Goal: Information Seeking & Learning: Learn about a topic

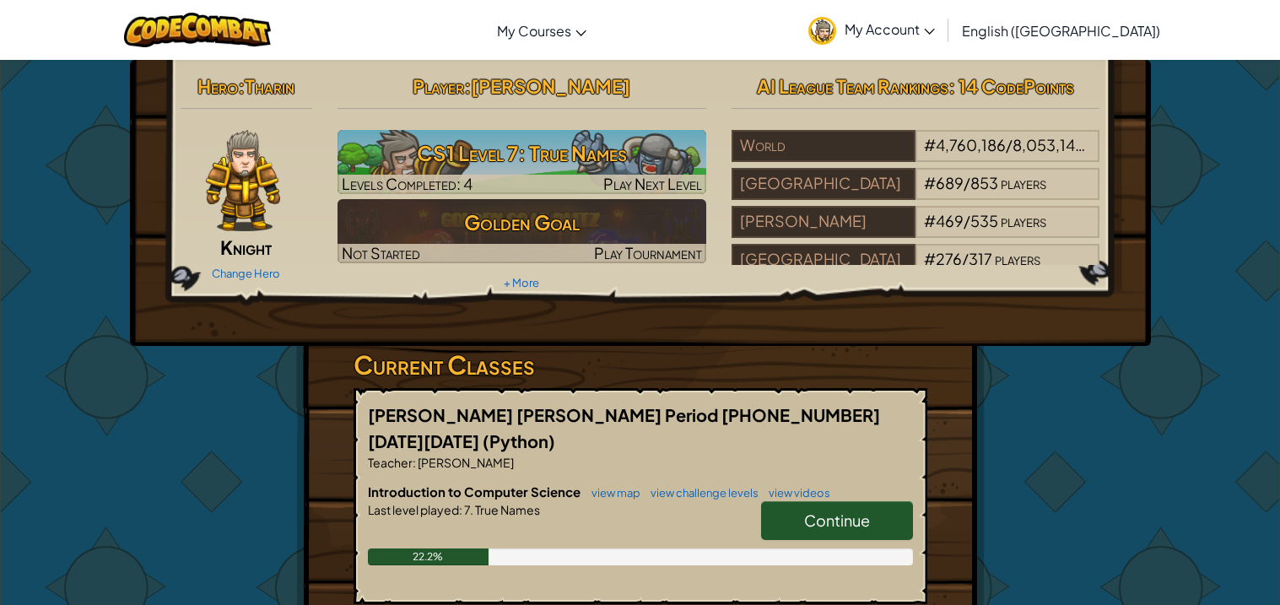
click at [836, 510] on span "Continue" at bounding box center [837, 519] width 66 height 19
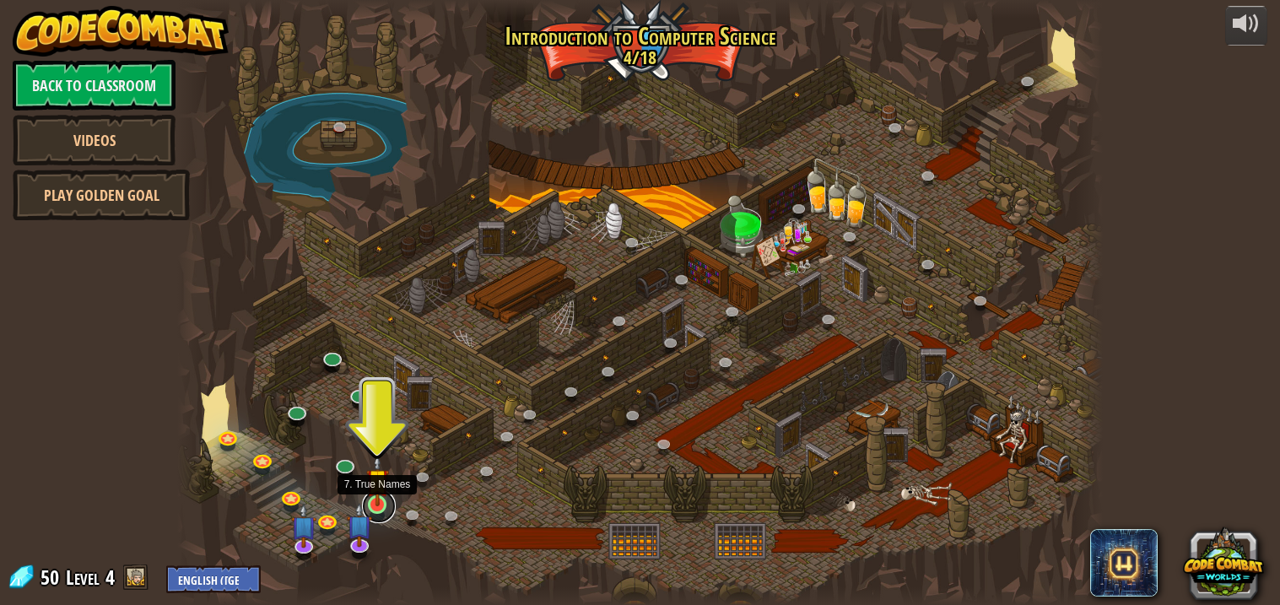
click at [381, 508] on link at bounding box center [379, 506] width 34 height 34
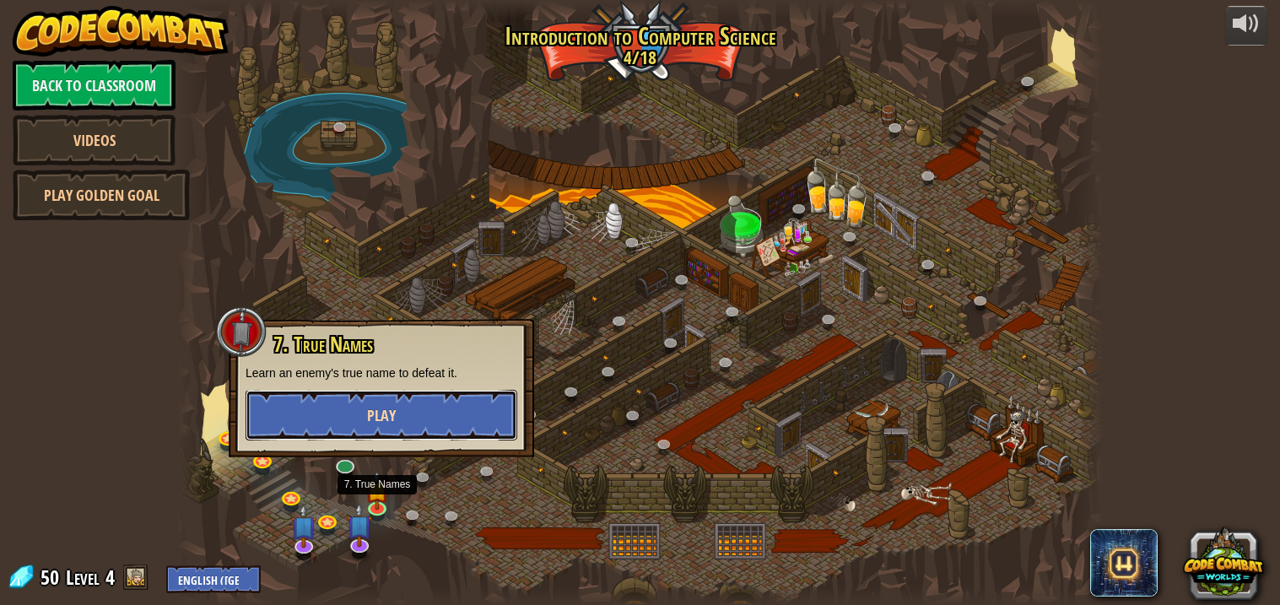
click at [388, 405] on span "Play" at bounding box center [381, 415] width 29 height 21
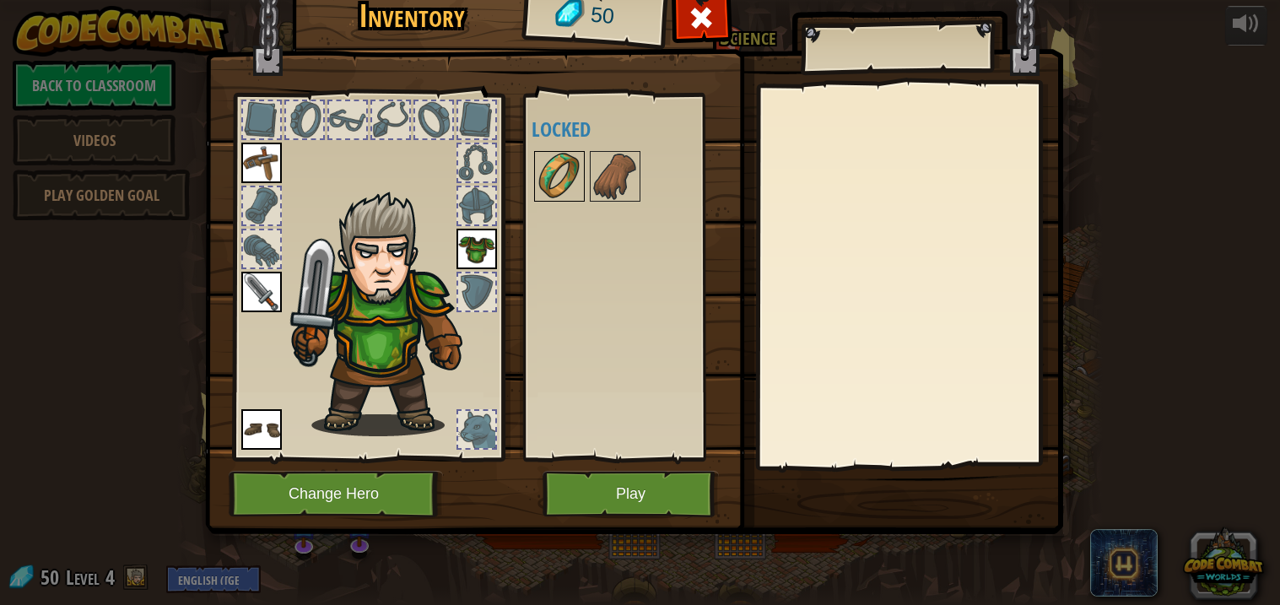
click at [558, 181] on img at bounding box center [559, 176] width 47 height 47
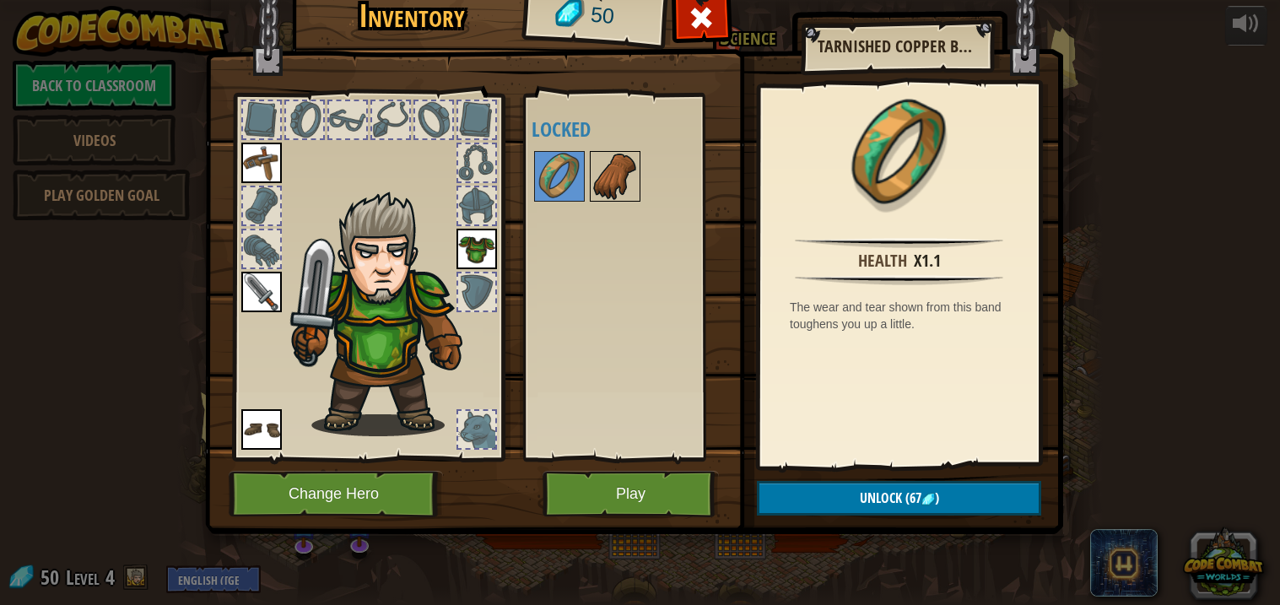
click at [606, 189] on img at bounding box center [614, 176] width 47 height 47
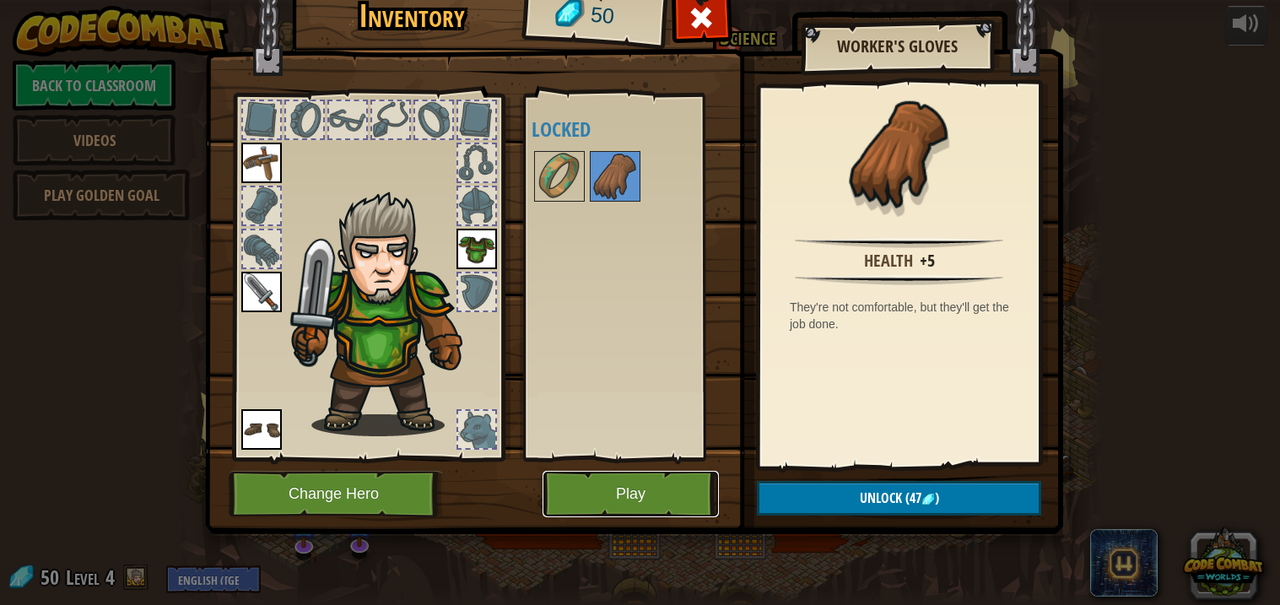
click at [601, 485] on button "Play" at bounding box center [630, 494] width 176 height 46
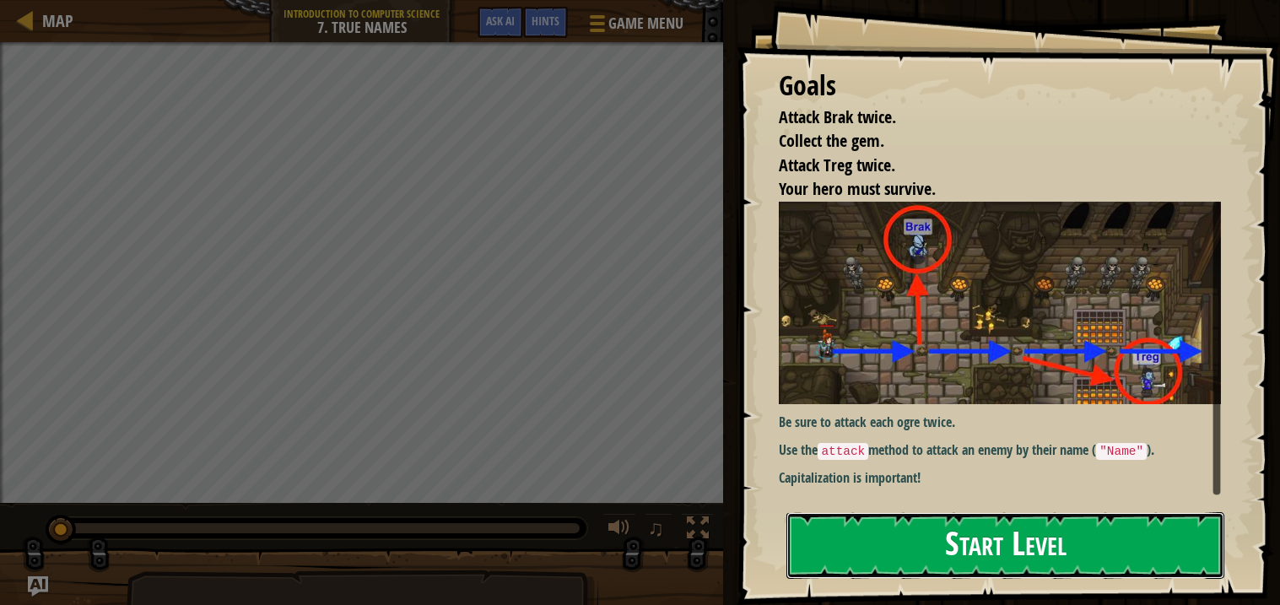
click at [894, 512] on button "Start Level" at bounding box center [1005, 545] width 438 height 67
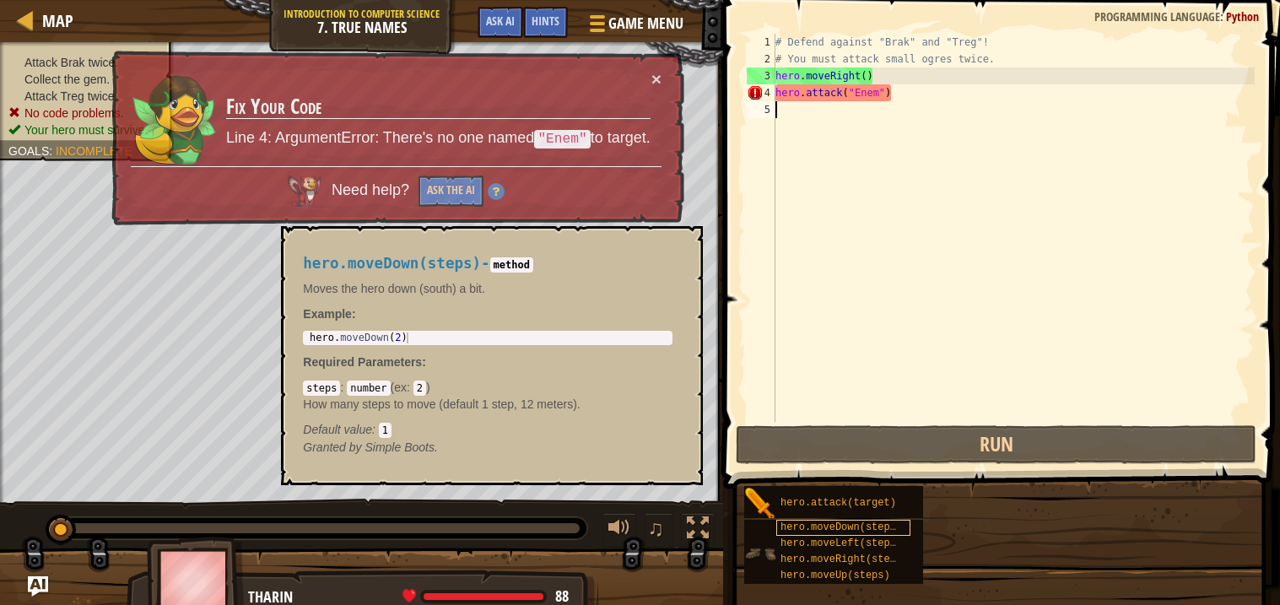
click at [892, 525] on span "hero.moveDown(steps)" at bounding box center [840, 527] width 121 height 12
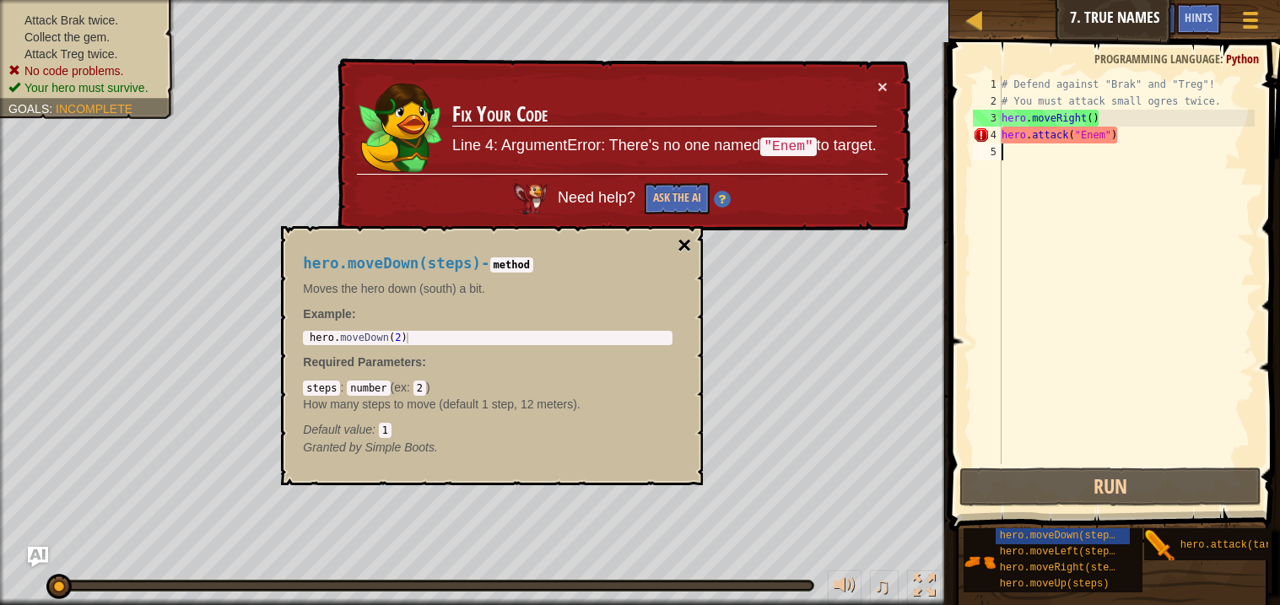
click at [688, 246] on button "×" at bounding box center [683, 246] width 13 height 24
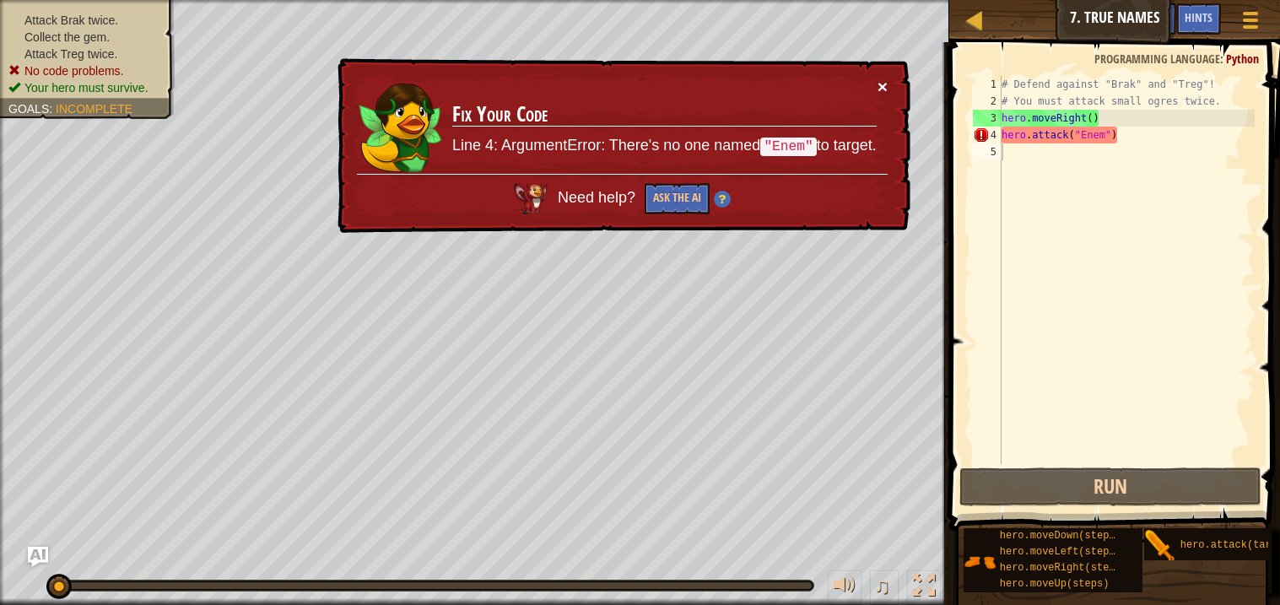
click at [887, 82] on button "×" at bounding box center [882, 87] width 10 height 18
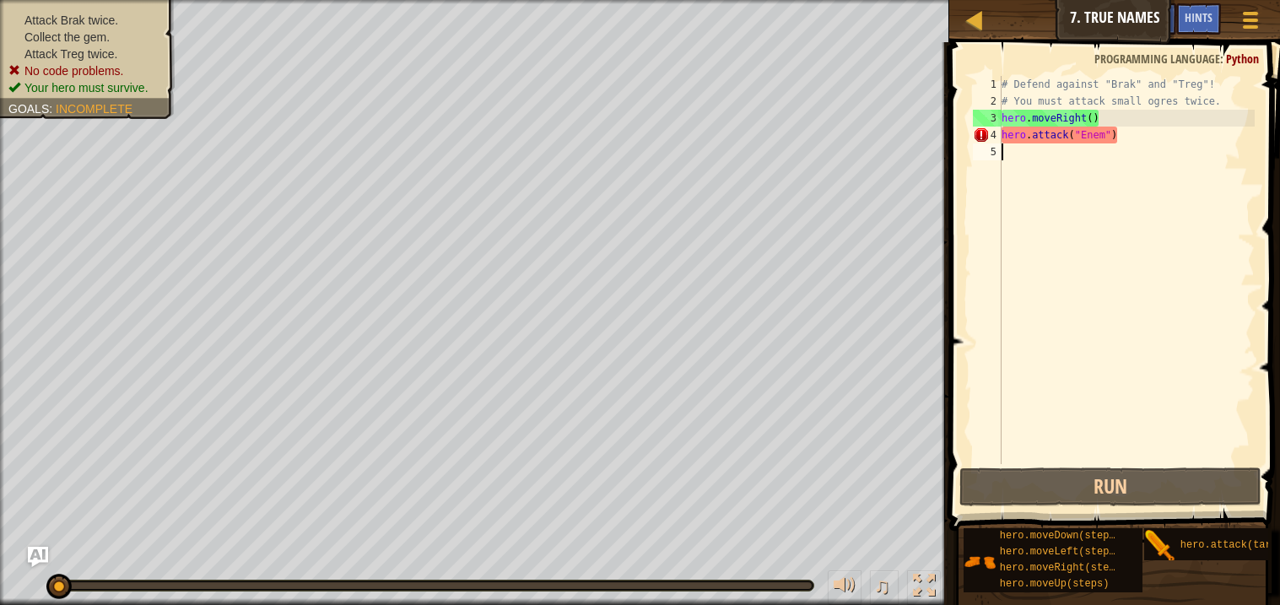
click at [1102, 142] on div "# Defend against "Brak" and "Treg"! # You must attack small ogres twice. hero .…" at bounding box center [1126, 287] width 256 height 422
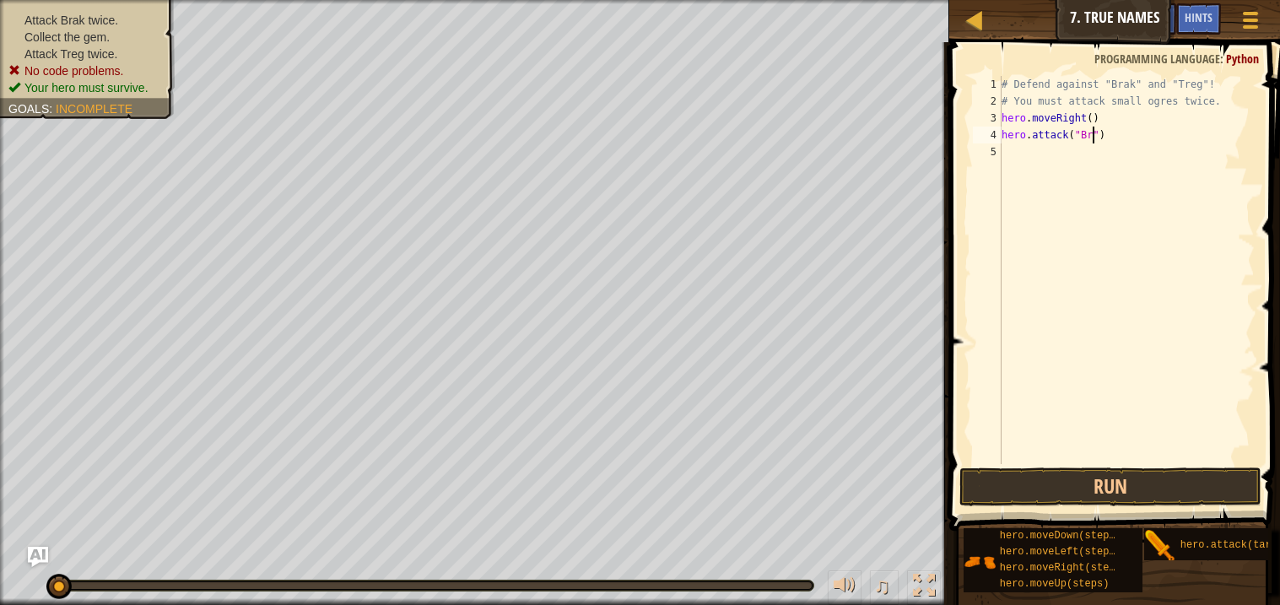
scroll to position [7, 7]
type textarea "hero.attack("Brak")"
click at [1150, 492] on button "Run" at bounding box center [1109, 486] width 301 height 39
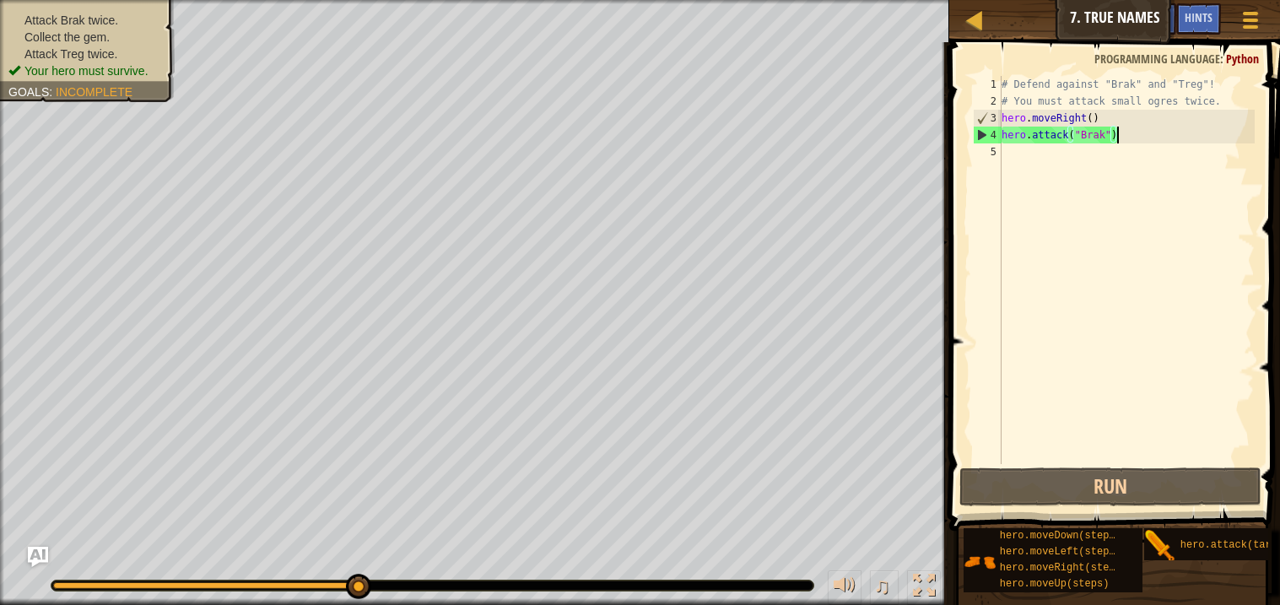
click at [1018, 154] on div "# Defend against "Brak" and "Treg"! # You must attack small ogres twice. hero .…" at bounding box center [1126, 287] width 256 height 422
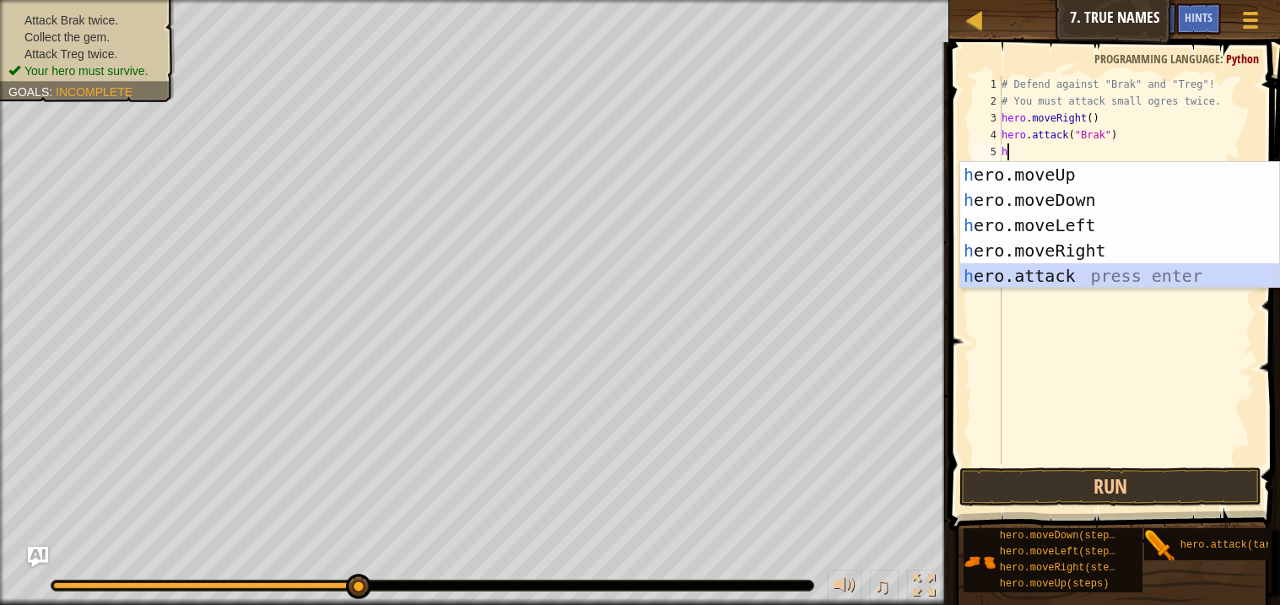
click at [1057, 266] on div "h ero.moveUp press enter h ero.moveDown press enter h ero.moveLeft press enter …" at bounding box center [1119, 250] width 319 height 177
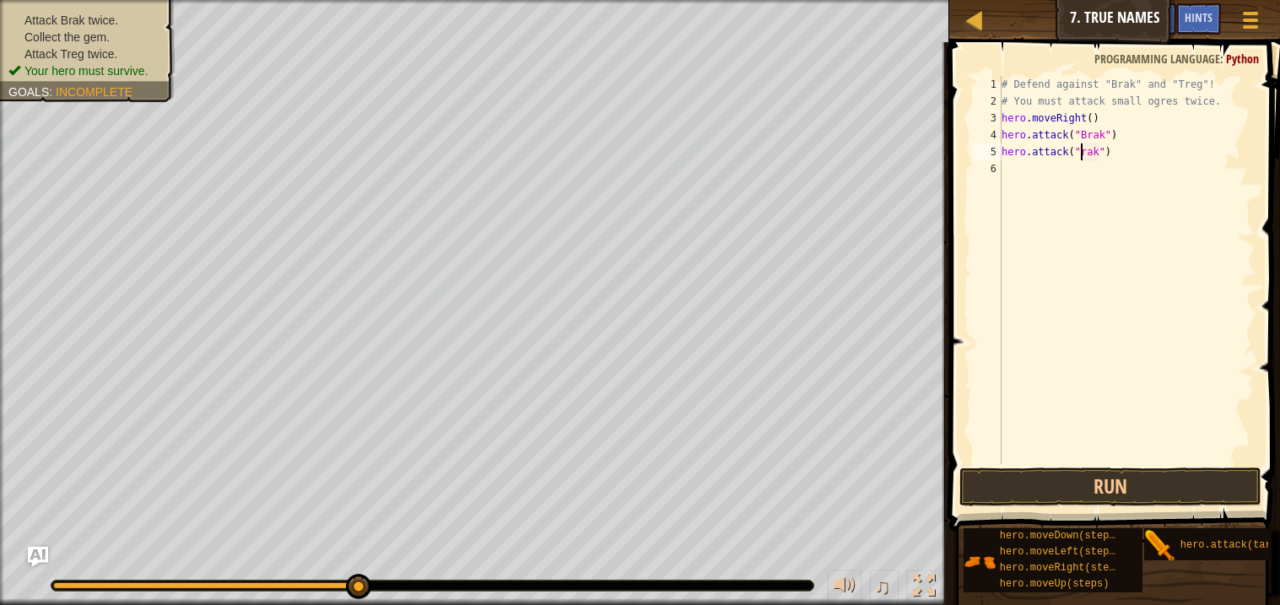
scroll to position [7, 7]
type textarea "hero.attack("Brak")"
click at [1187, 481] on button "Run" at bounding box center [1109, 486] width 301 height 39
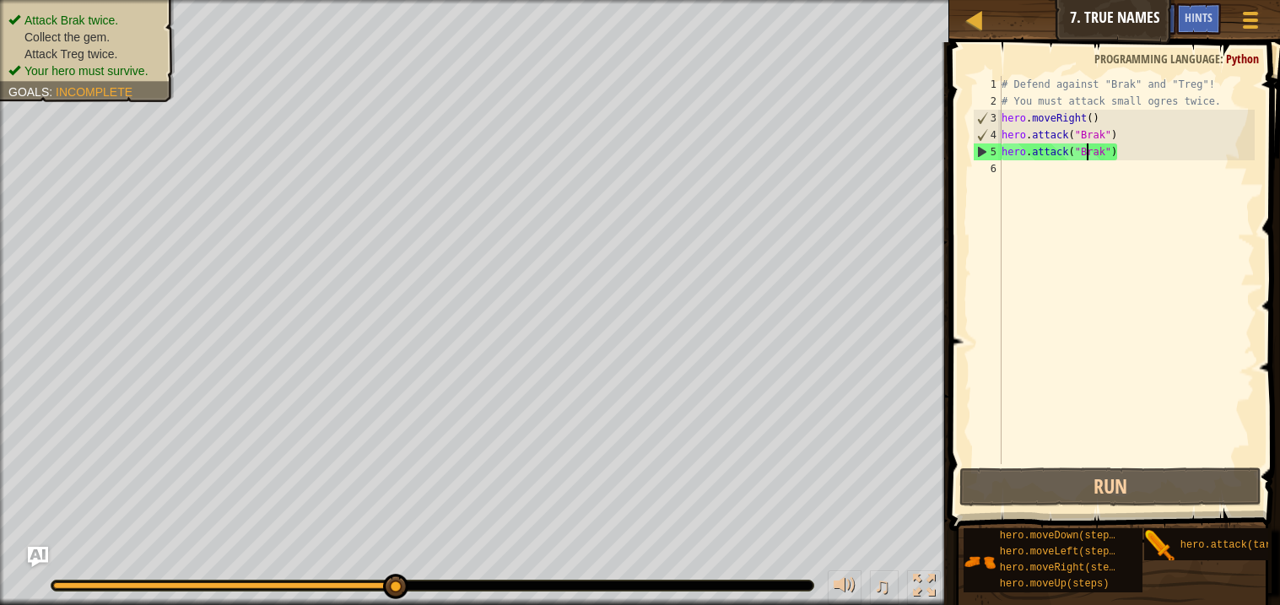
click at [1016, 167] on div "# Defend against "Brak" and "Treg"! # You must attack small ogres twice. hero .…" at bounding box center [1126, 287] width 256 height 422
type textarea "h"
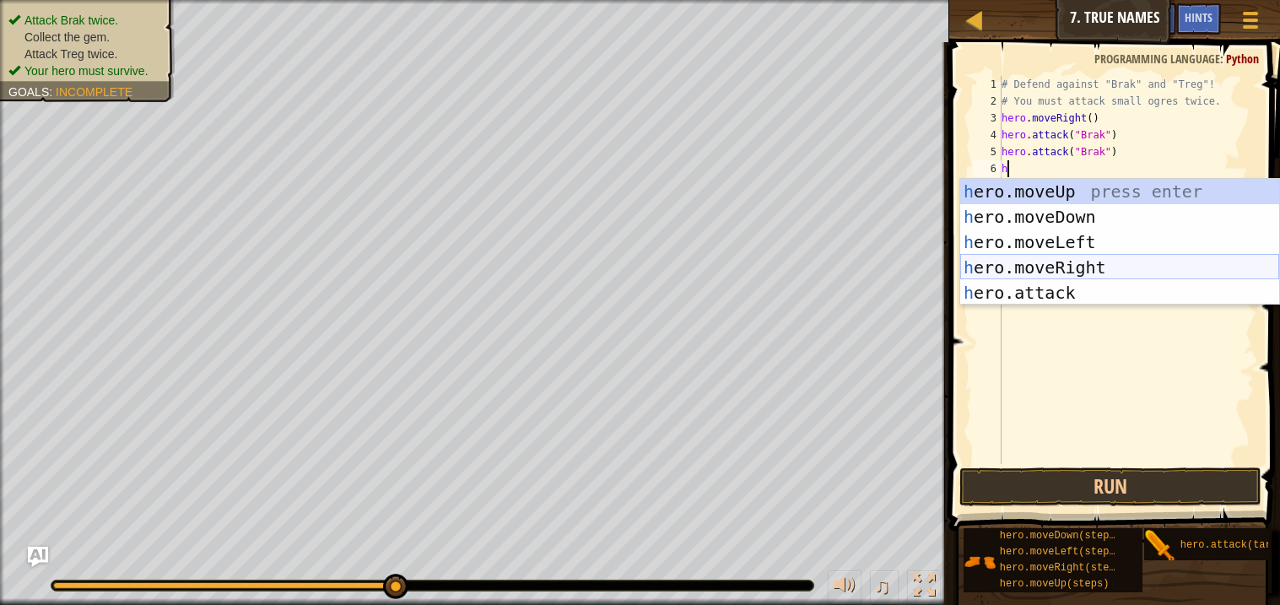
click at [1051, 266] on div "h ero.moveUp press enter h ero.moveDown press enter h ero.moveLeft press enter …" at bounding box center [1119, 267] width 319 height 177
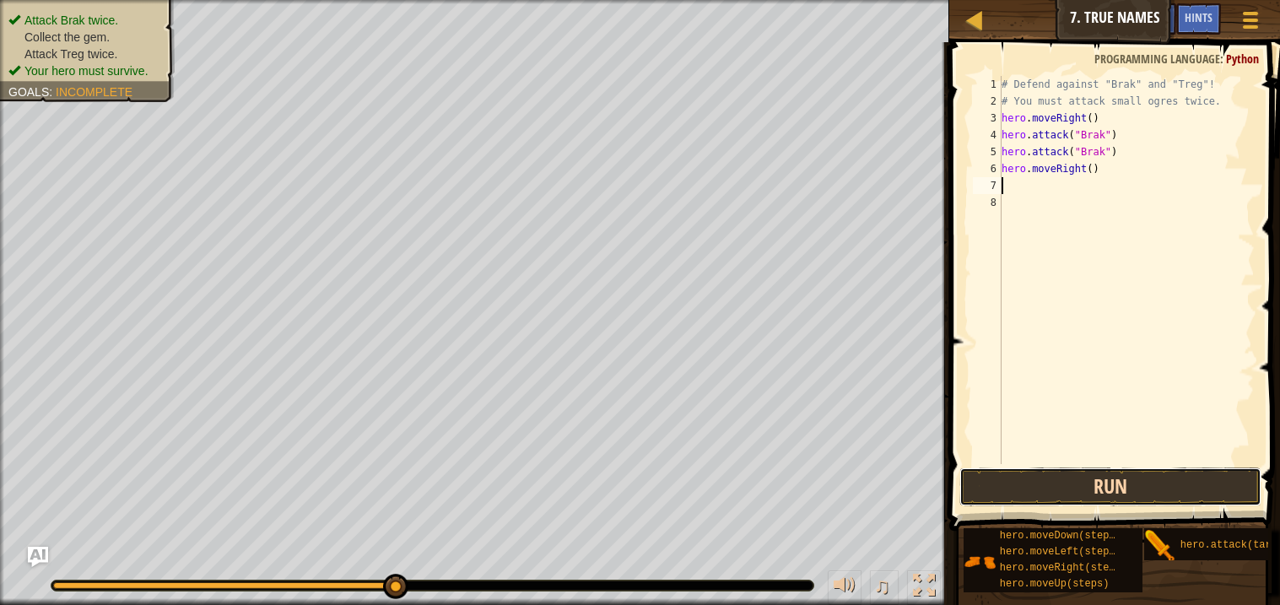
click at [1035, 494] on button "Run" at bounding box center [1109, 486] width 301 height 39
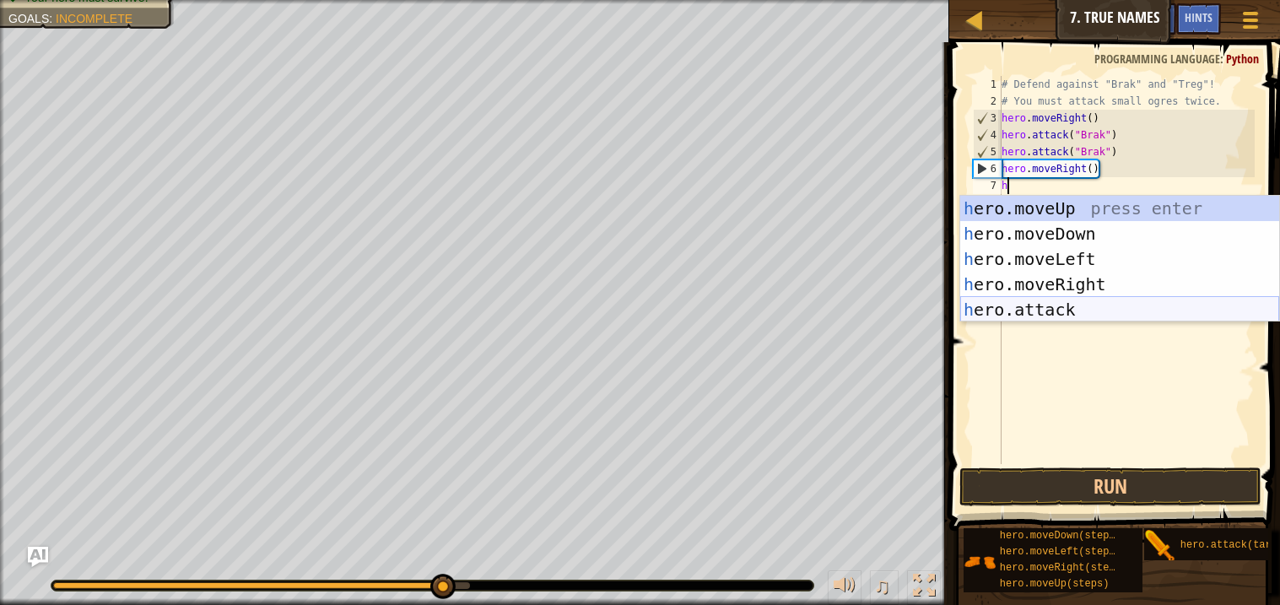
click at [1050, 310] on div "h ero.moveUp press enter h ero.moveDown press enter h ero.moveLeft press enter …" at bounding box center [1119, 284] width 319 height 177
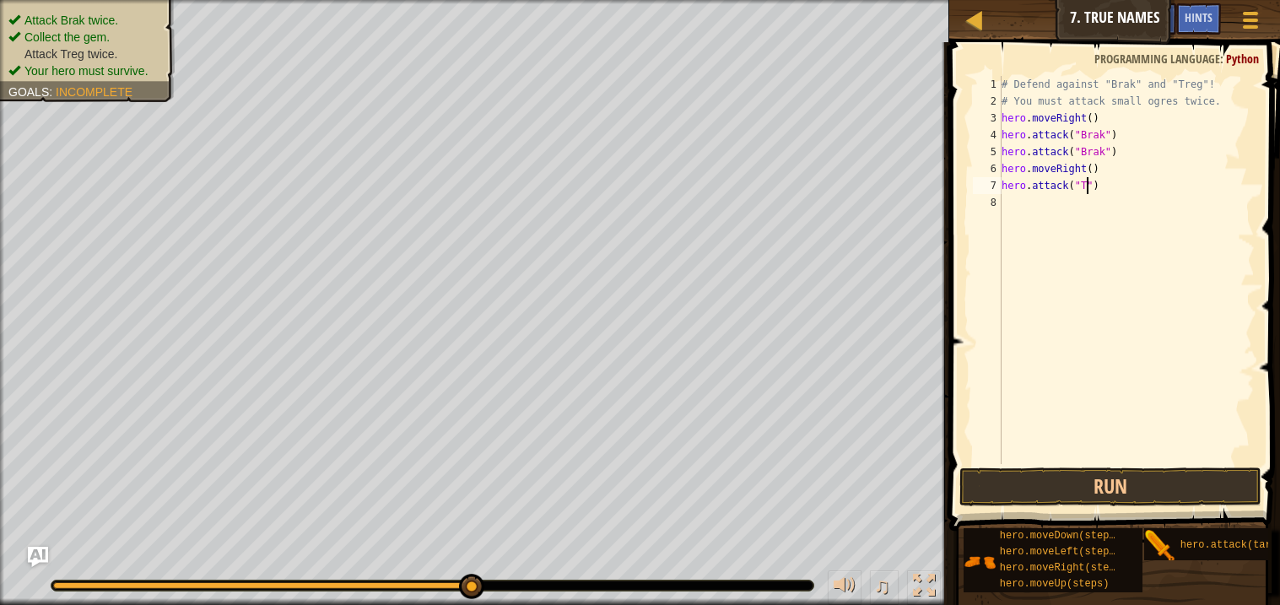
scroll to position [7, 7]
type textarea "hero.attack("Treg")"
click at [1034, 194] on div "# Defend against "Brak" and "Treg"! # You must attack small ogres twice. hero .…" at bounding box center [1126, 287] width 256 height 422
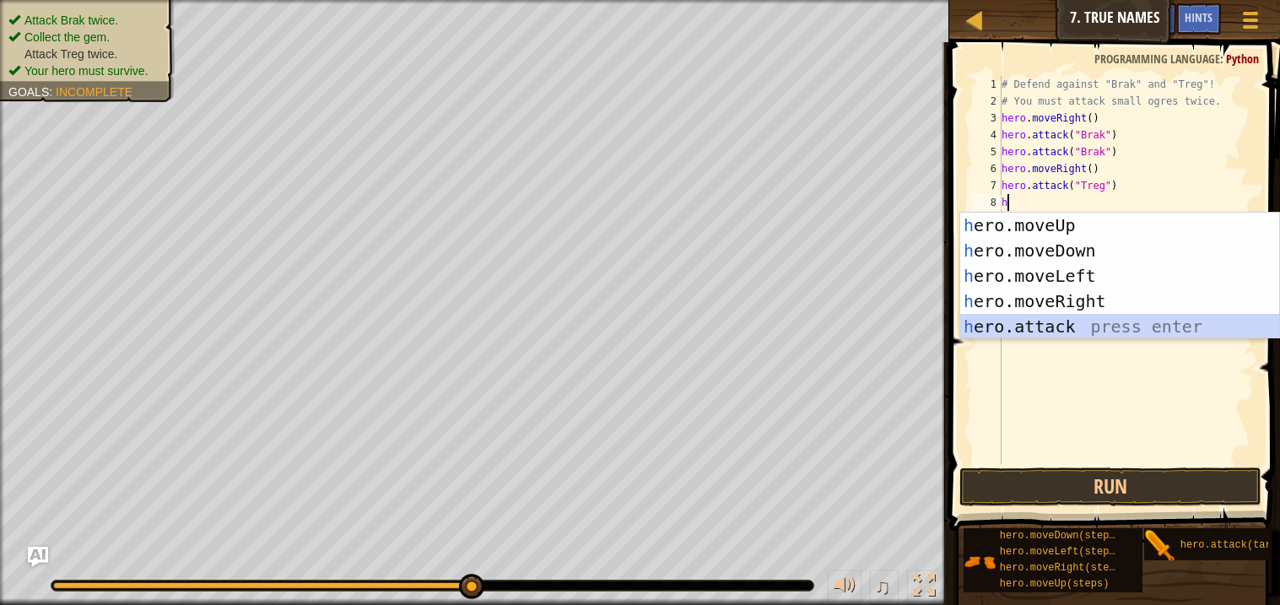
click at [1047, 319] on div "h ero.moveUp press enter h ero.moveDown press enter h ero.moveLeft press enter …" at bounding box center [1119, 301] width 319 height 177
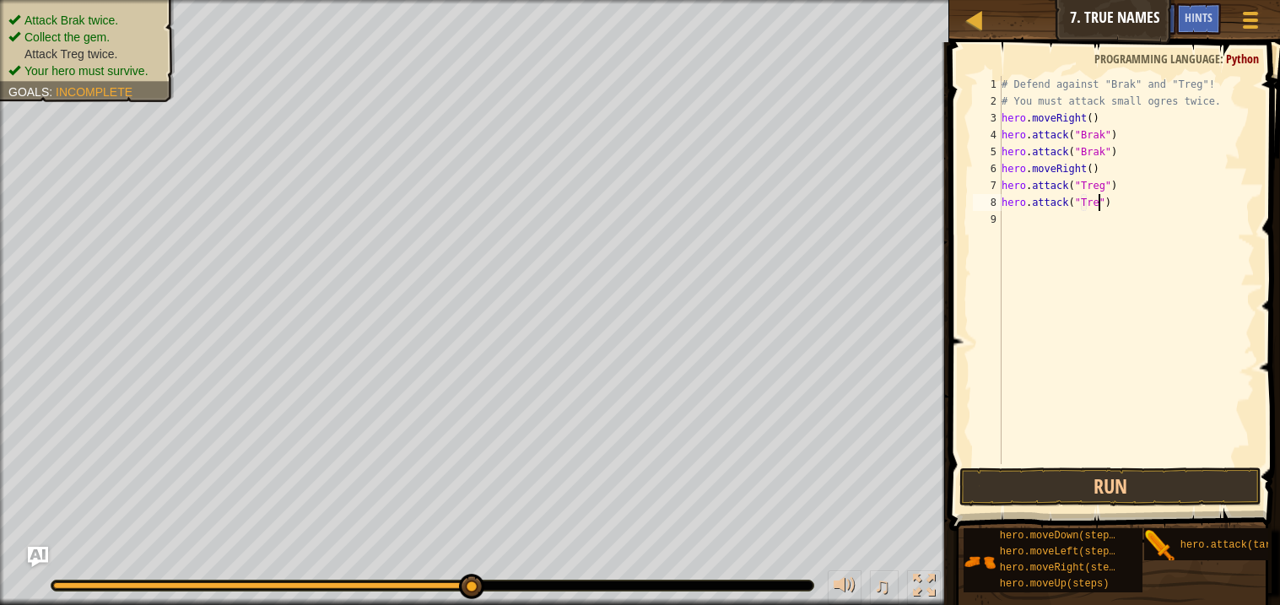
scroll to position [7, 8]
type textarea "hero.attack("Treg")"
click at [1129, 492] on button "Run" at bounding box center [1109, 486] width 301 height 39
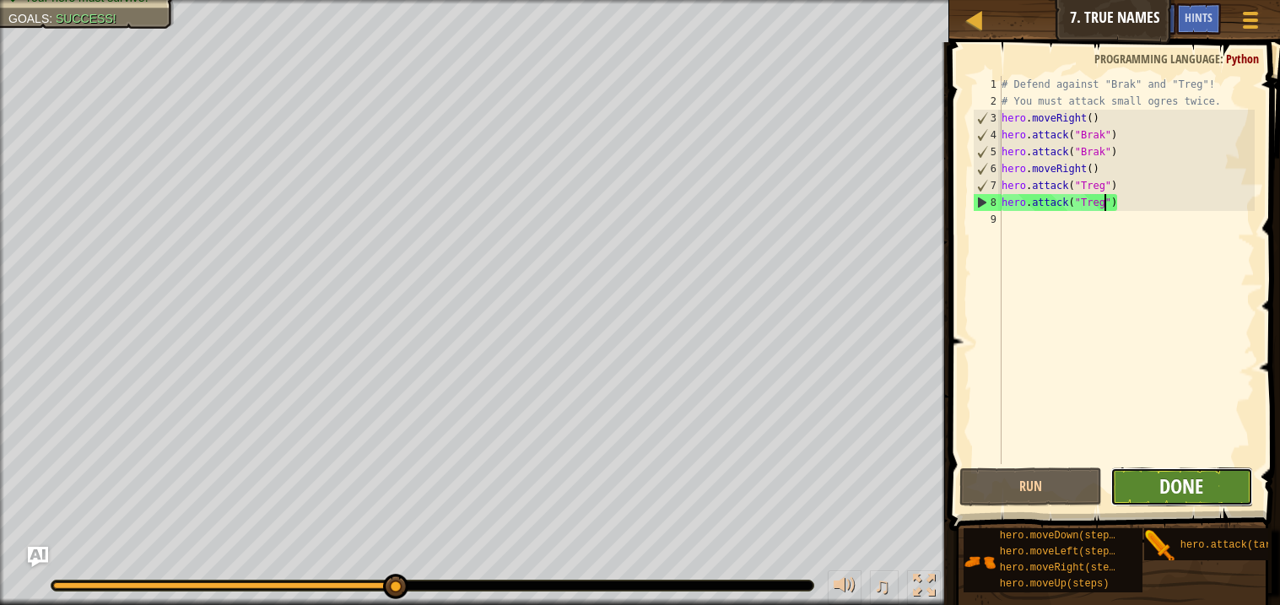
click at [1162, 483] on span "Done" at bounding box center [1181, 485] width 44 height 27
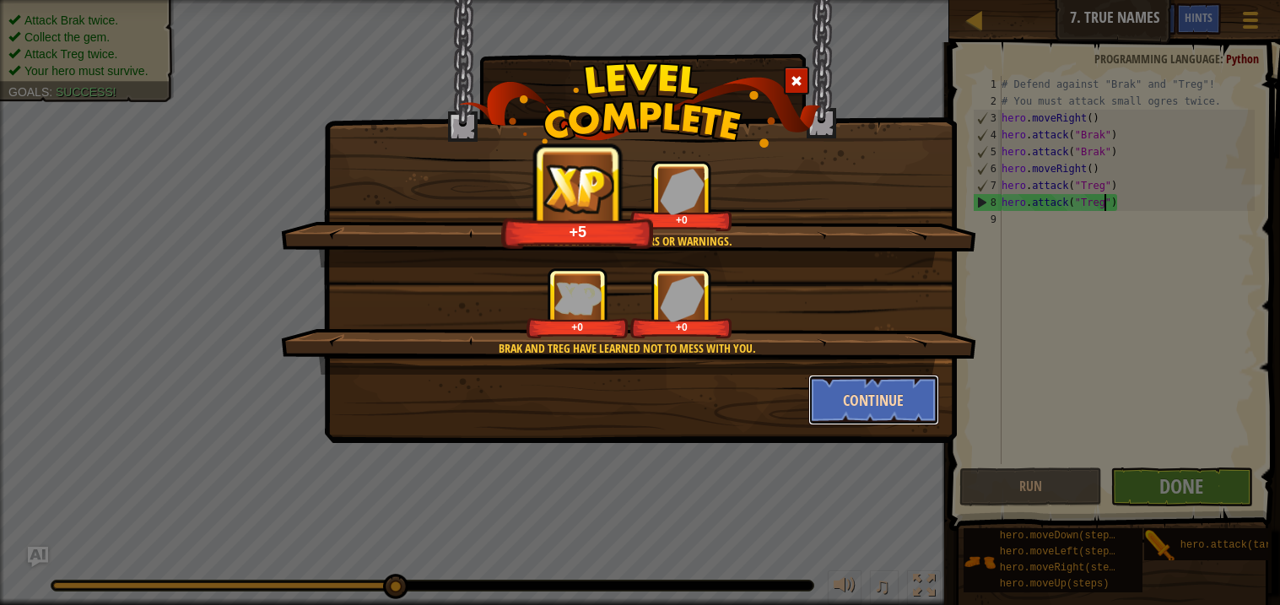
click at [886, 401] on button "Continue" at bounding box center [873, 400] width 131 height 51
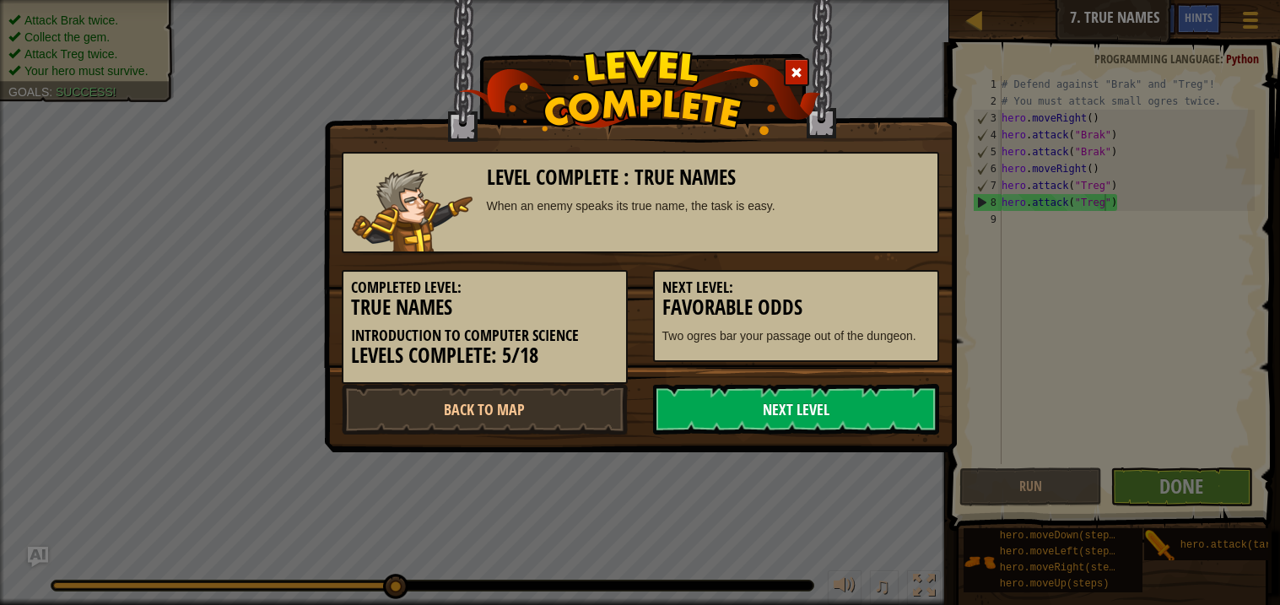
click at [704, 417] on link "Next Level" at bounding box center [796, 409] width 286 height 51
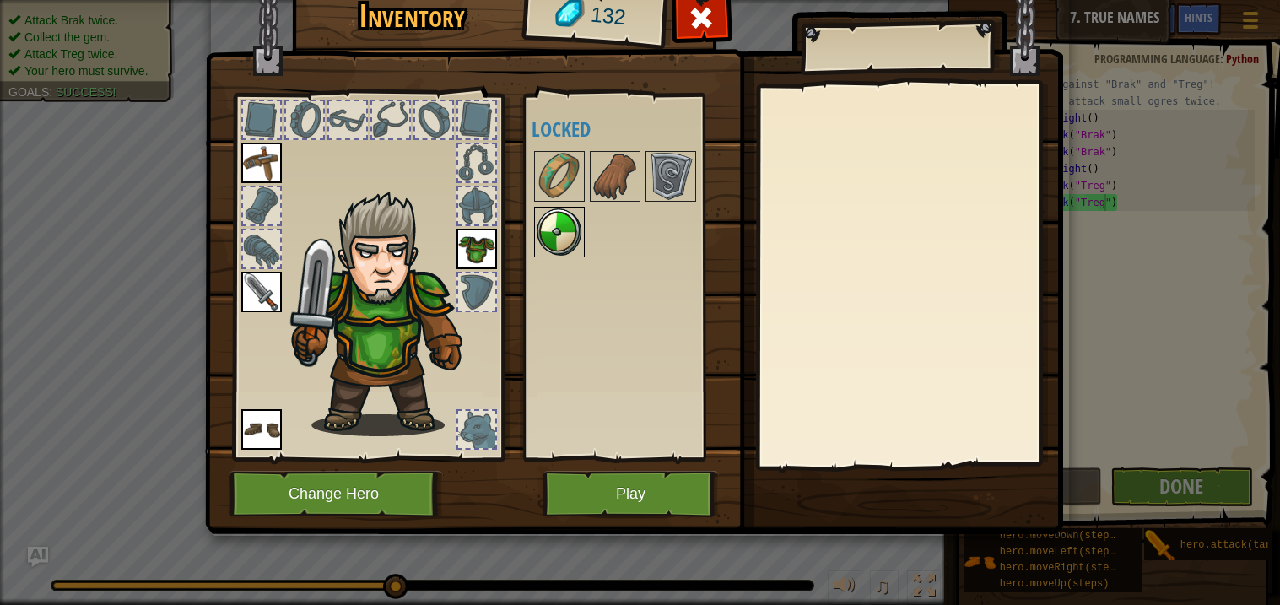
click at [573, 215] on img at bounding box center [559, 231] width 47 height 47
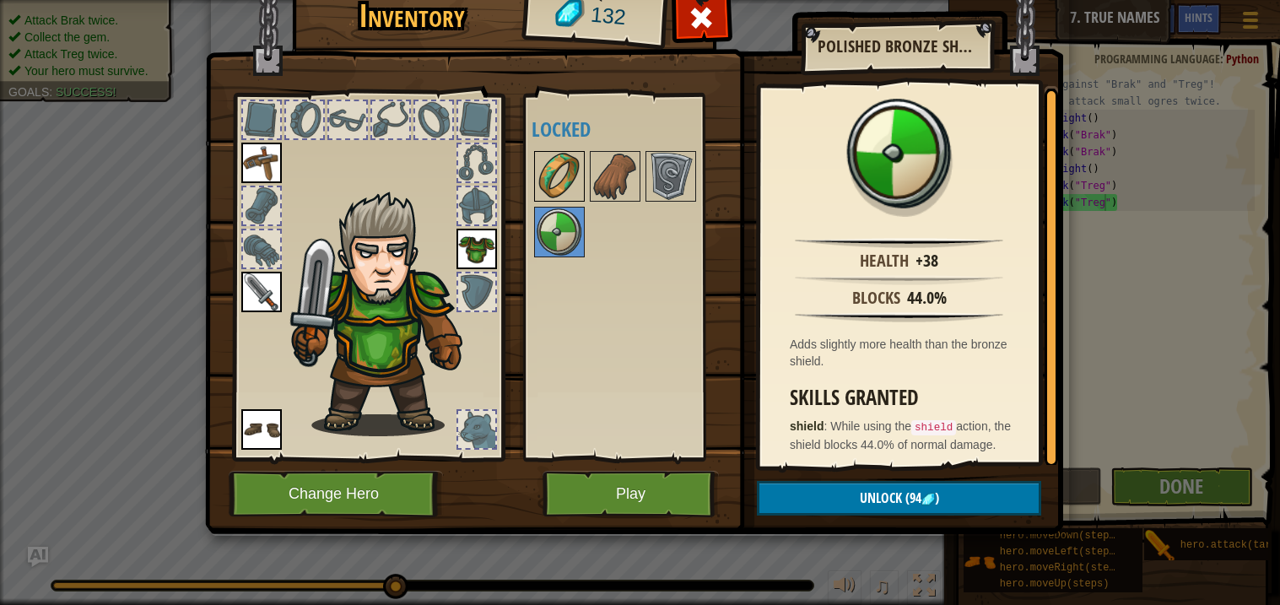
click at [558, 154] on img at bounding box center [559, 176] width 47 height 47
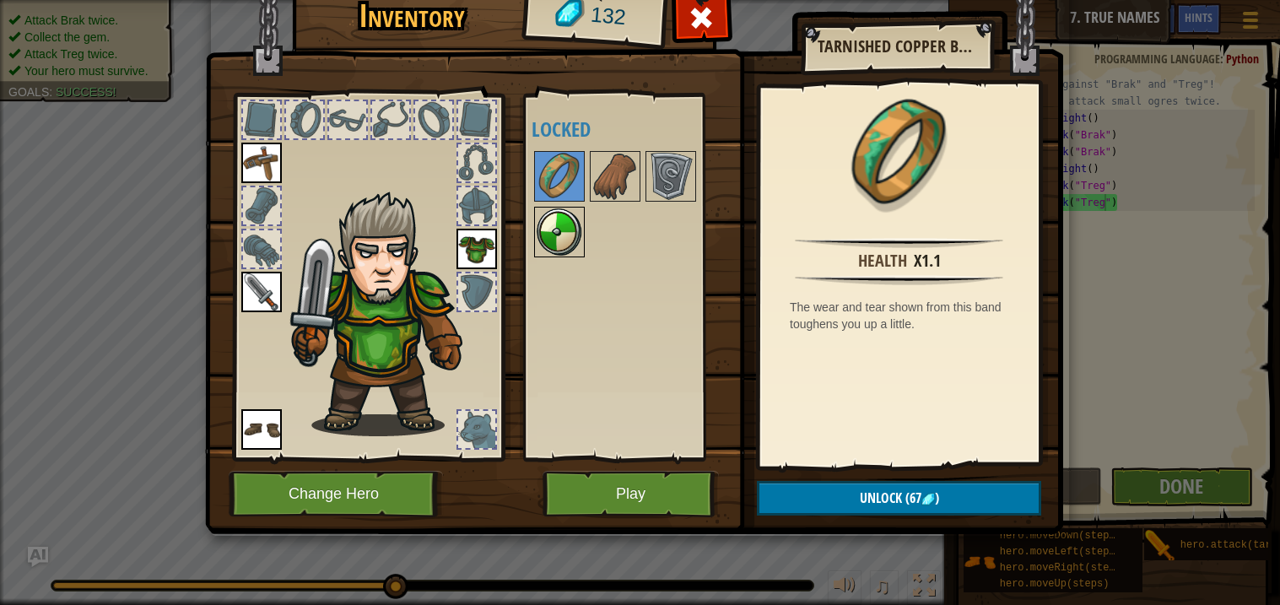
click at [565, 218] on img at bounding box center [559, 231] width 47 height 47
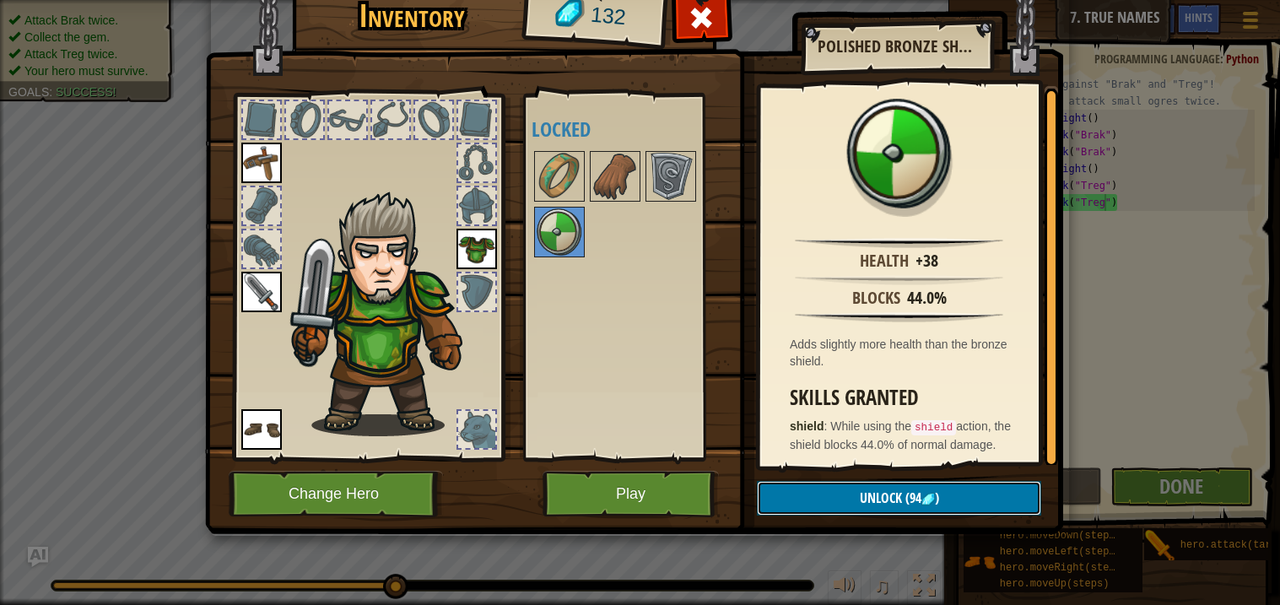
click at [796, 499] on button "Unlock (94 )" at bounding box center [899, 498] width 284 height 35
click at [796, 497] on button "Confirm" at bounding box center [899, 498] width 284 height 35
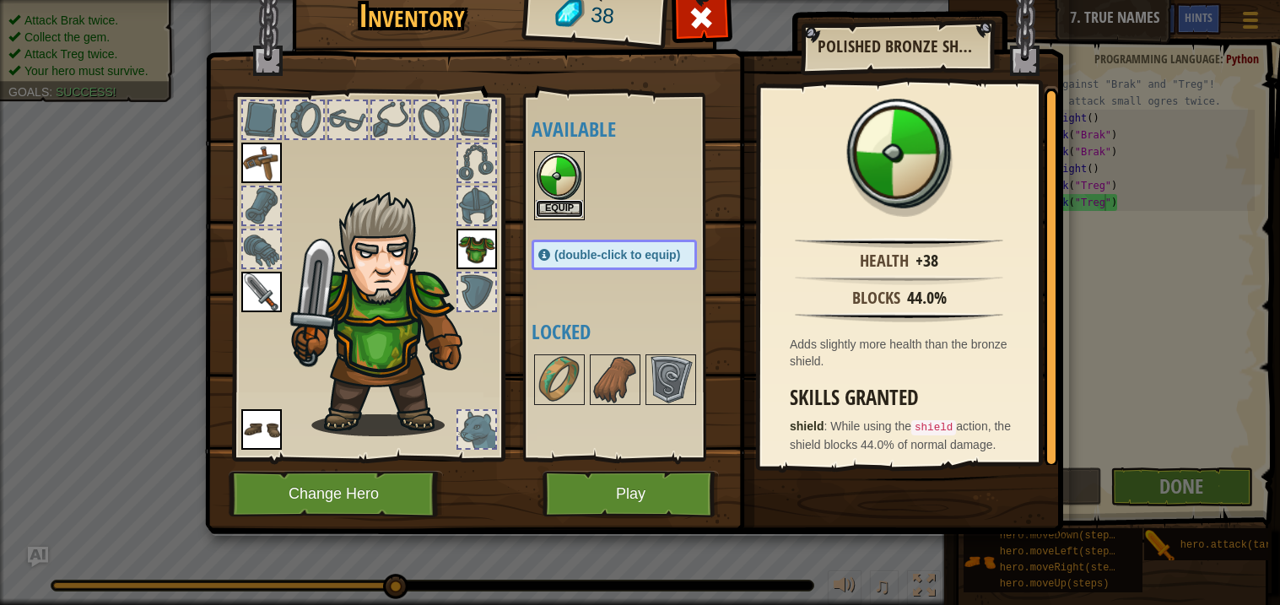
click at [570, 211] on button "Equip" at bounding box center [559, 209] width 47 height 18
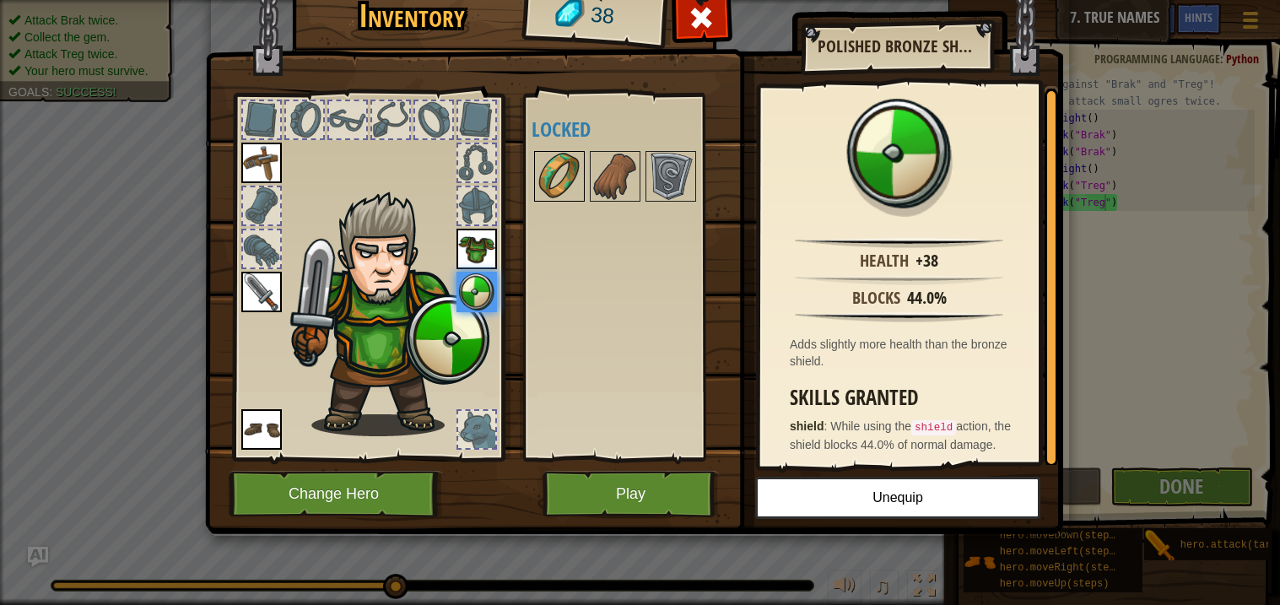
click at [551, 164] on img at bounding box center [559, 176] width 47 height 47
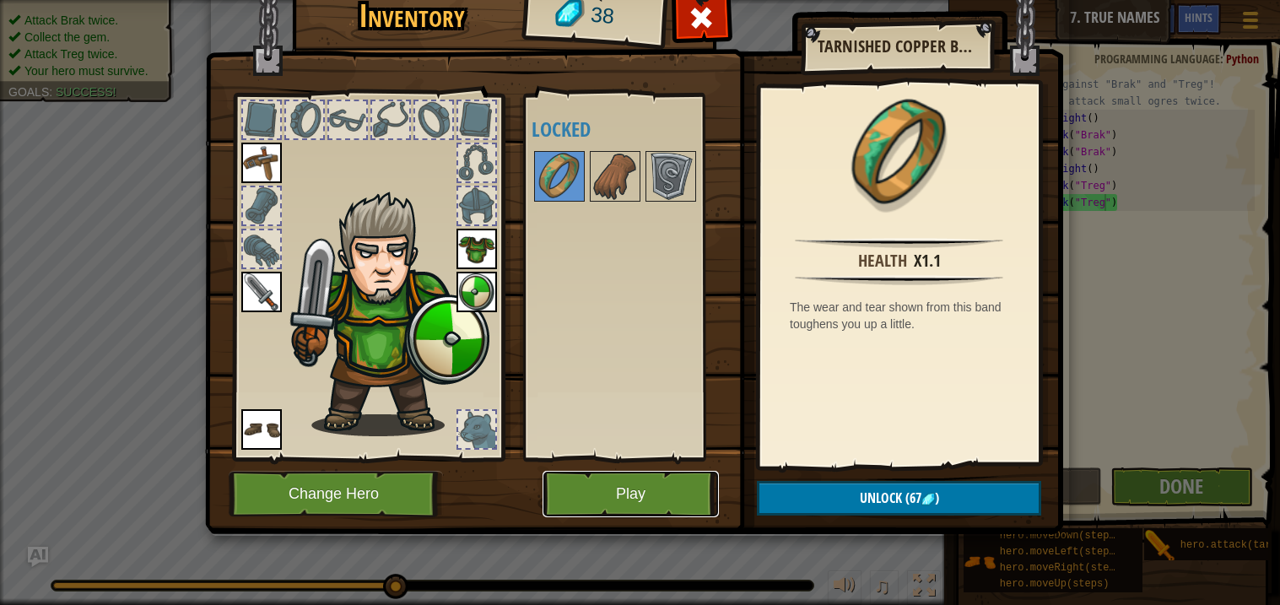
click at [643, 491] on button "Play" at bounding box center [630, 494] width 176 height 46
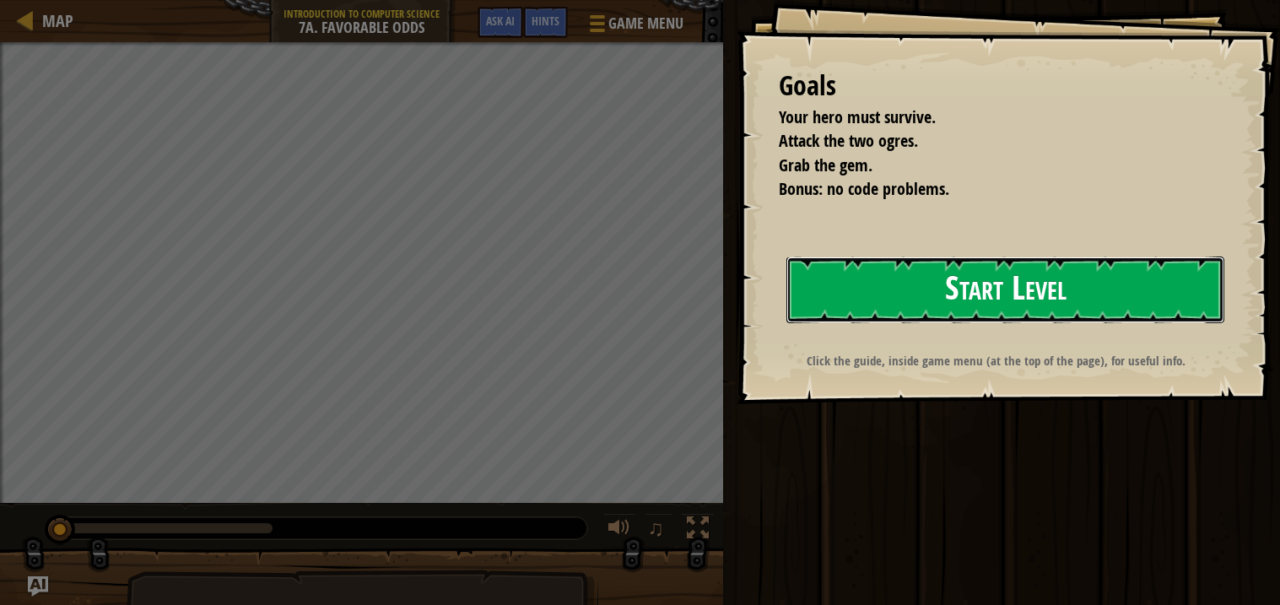
click at [955, 305] on button "Start Level" at bounding box center [1005, 289] width 438 height 67
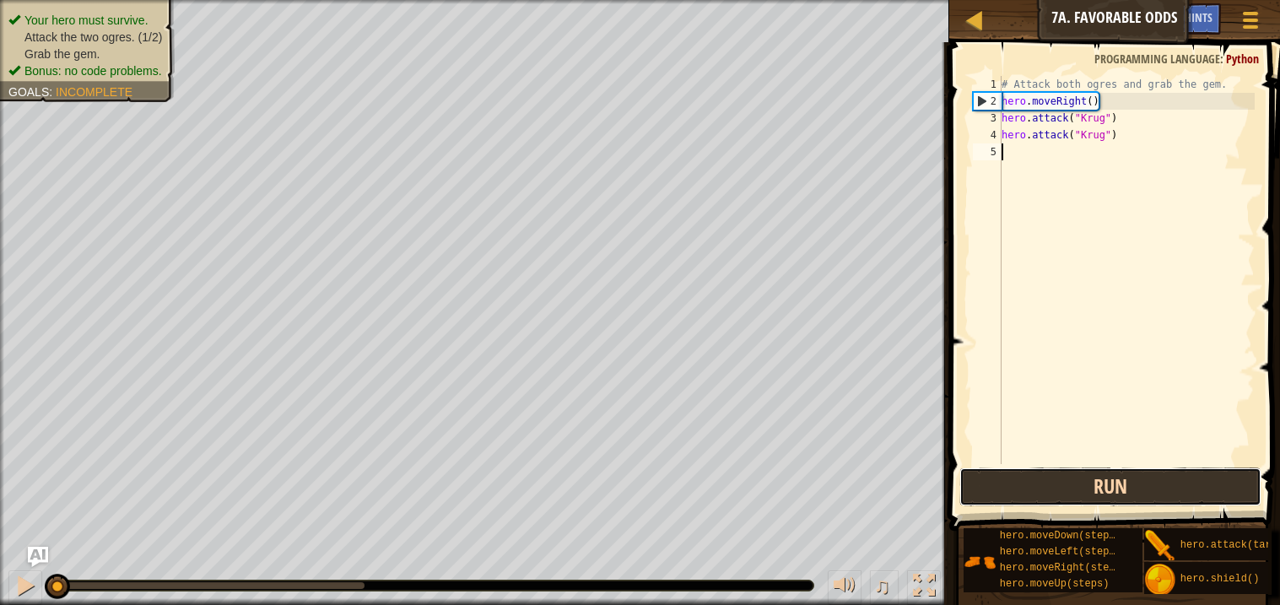
click at [1017, 489] on button "Run" at bounding box center [1109, 486] width 301 height 39
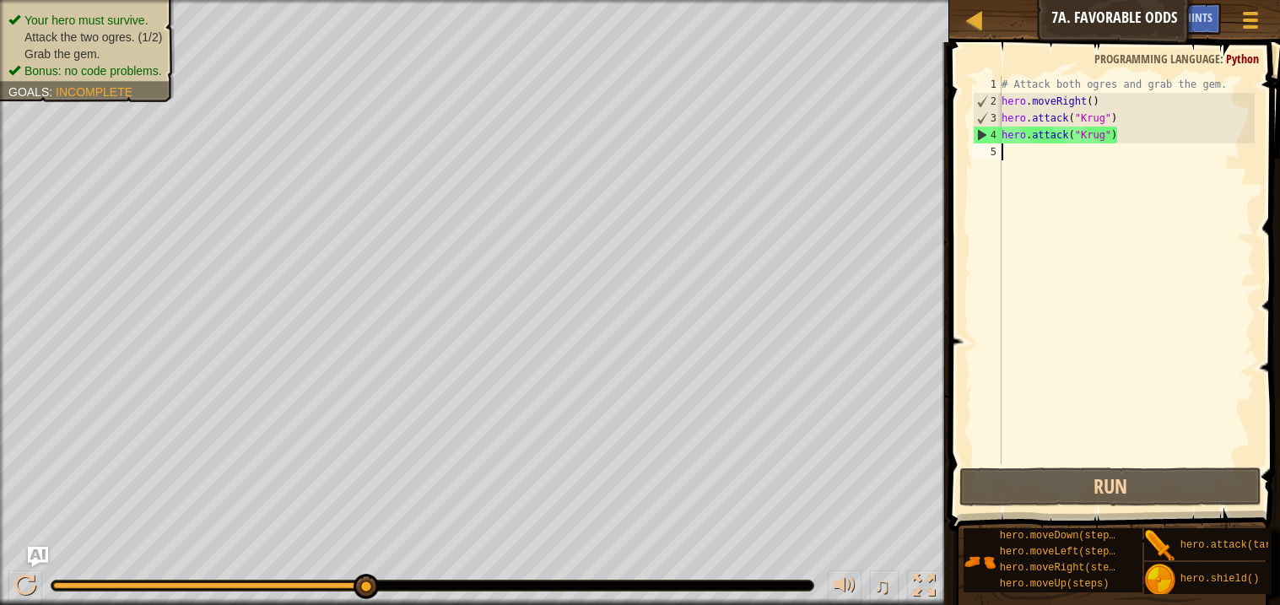
type textarea "h"
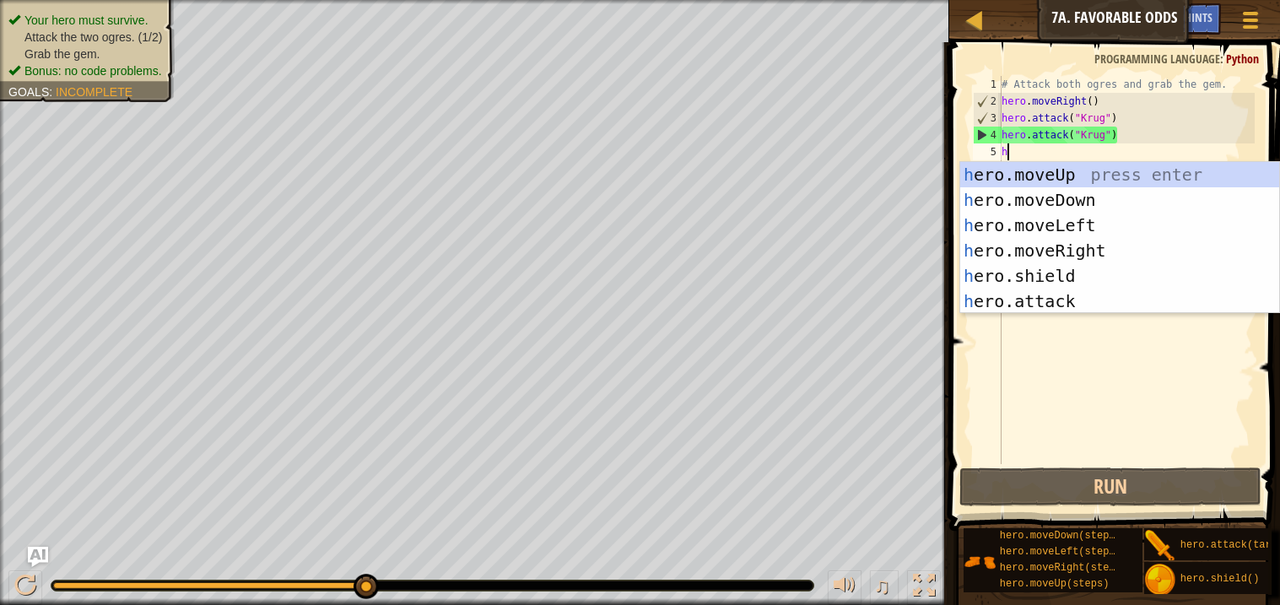
scroll to position [7, 0]
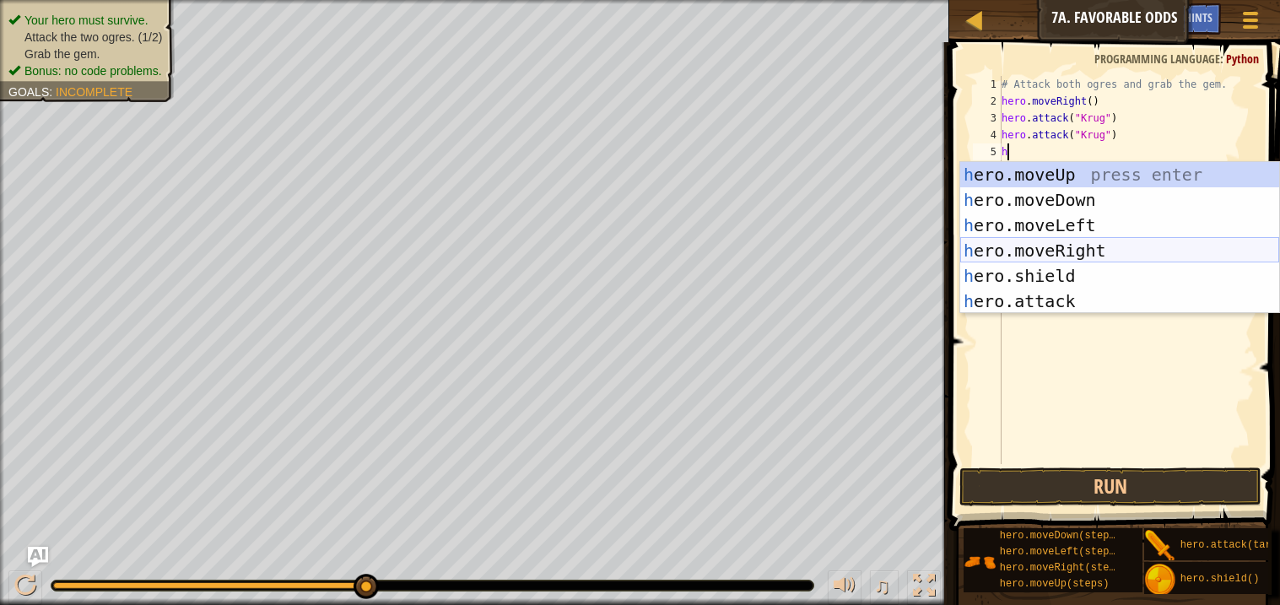
click at [1063, 245] on div "h ero.moveUp press enter h ero.moveDown press enter h ero.moveLeft press enter …" at bounding box center [1119, 263] width 319 height 202
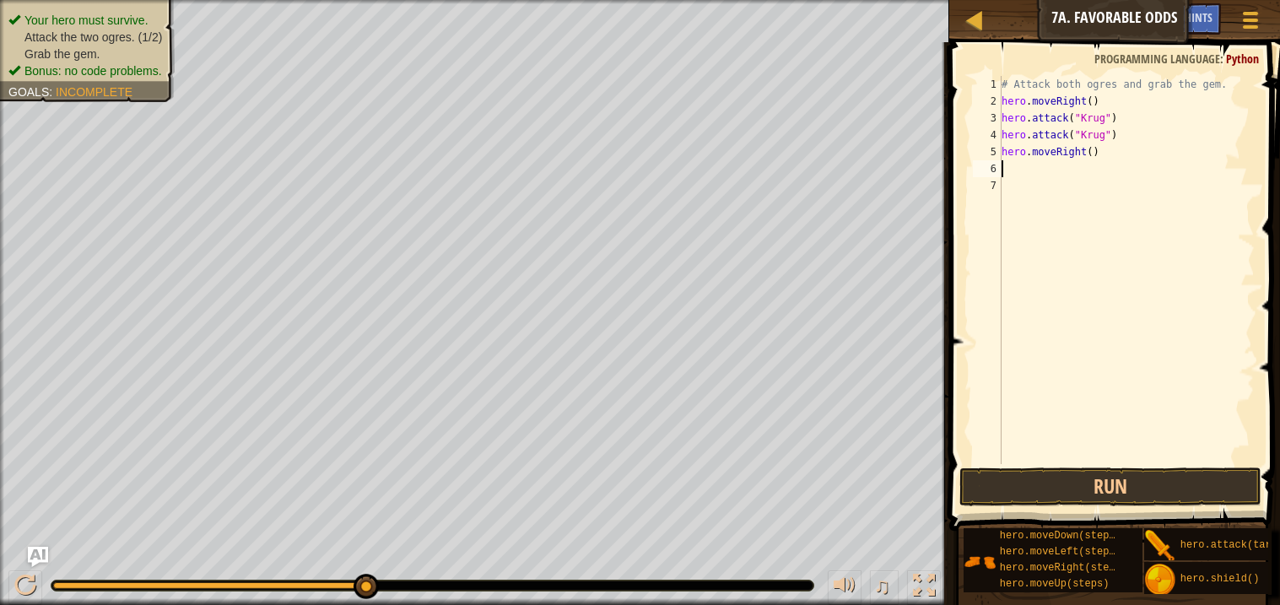
type textarea "h"
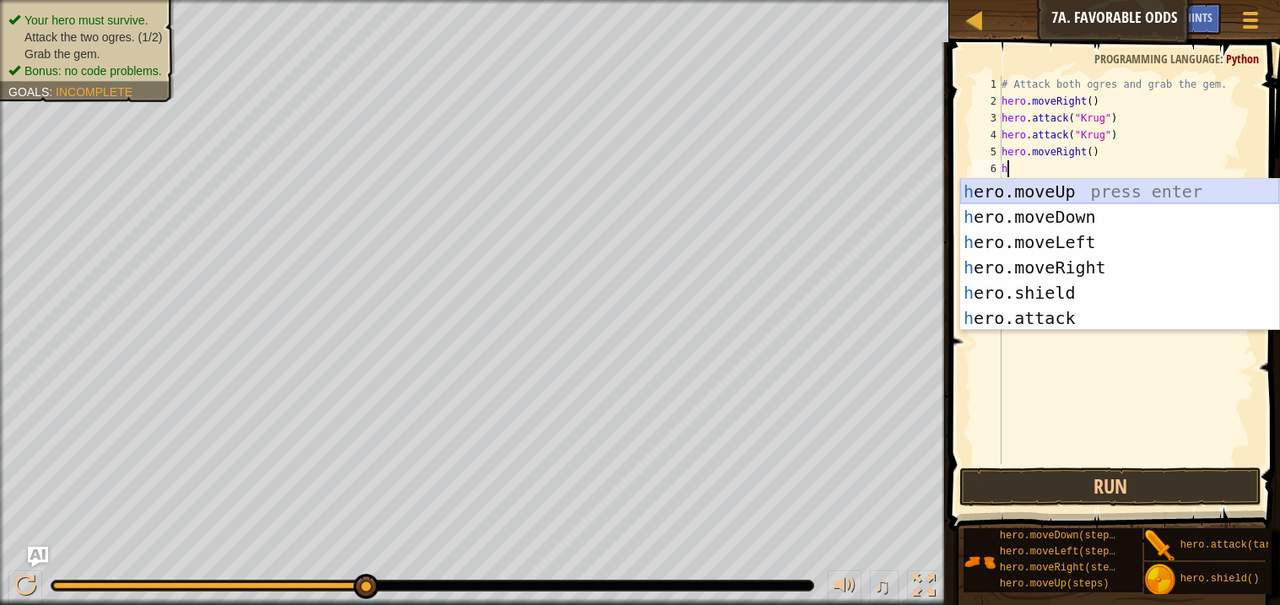
click at [1054, 188] on div "h ero.moveUp press enter h ero.moveDown press enter h ero.moveLeft press enter …" at bounding box center [1119, 280] width 319 height 202
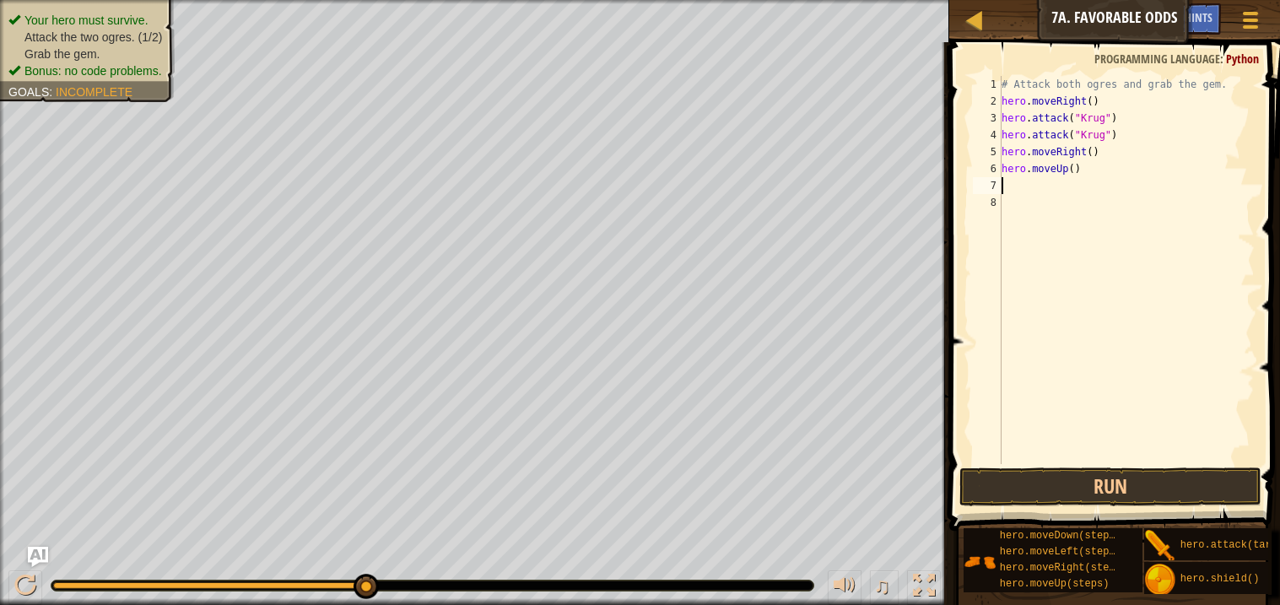
type textarea "h"
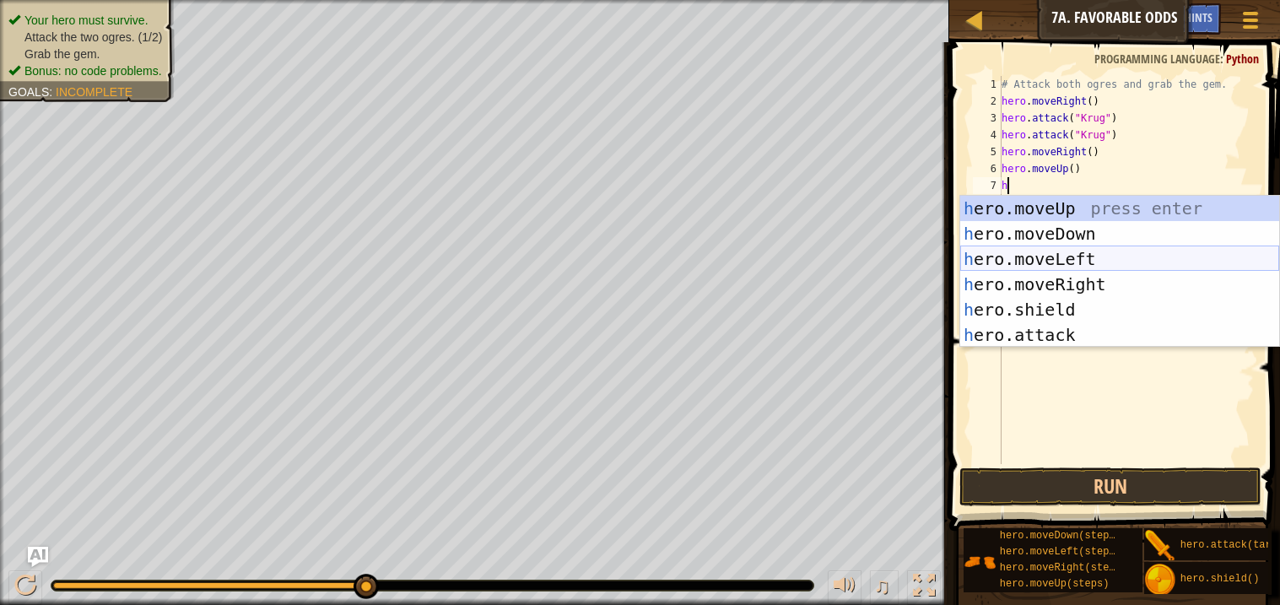
click at [1042, 263] on div "h ero.moveUp press enter h ero.moveDown press enter h ero.moveLeft press enter …" at bounding box center [1119, 297] width 319 height 202
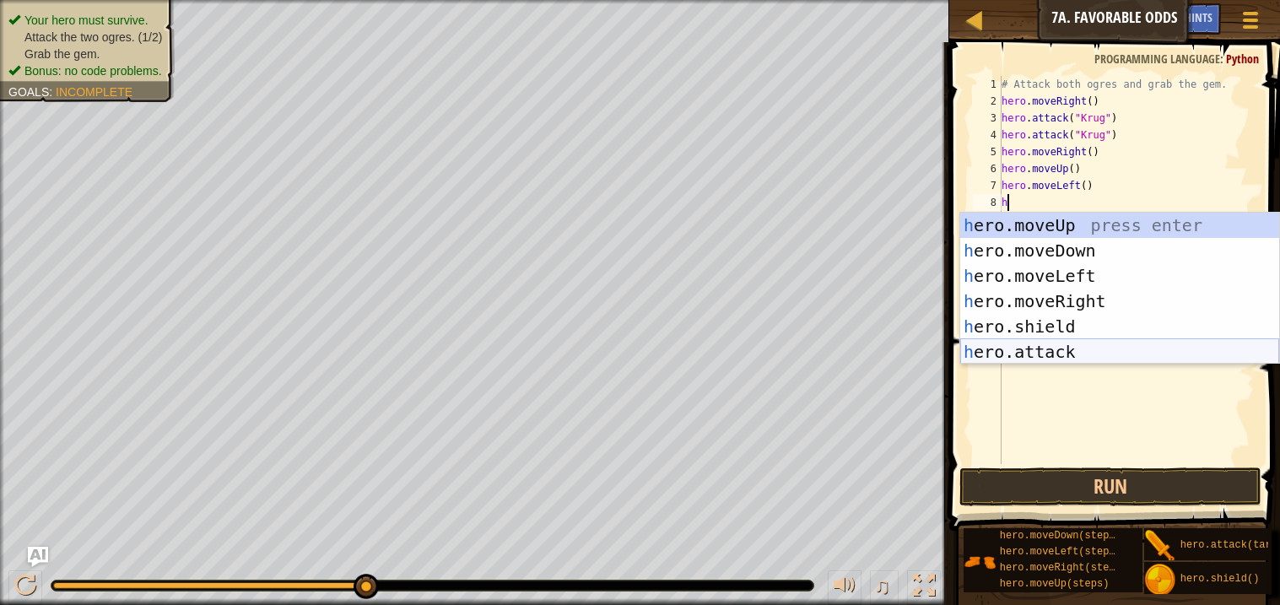
click at [1087, 353] on div "h ero.moveUp press enter h ero.moveDown press enter h ero.moveLeft press enter …" at bounding box center [1119, 314] width 319 height 202
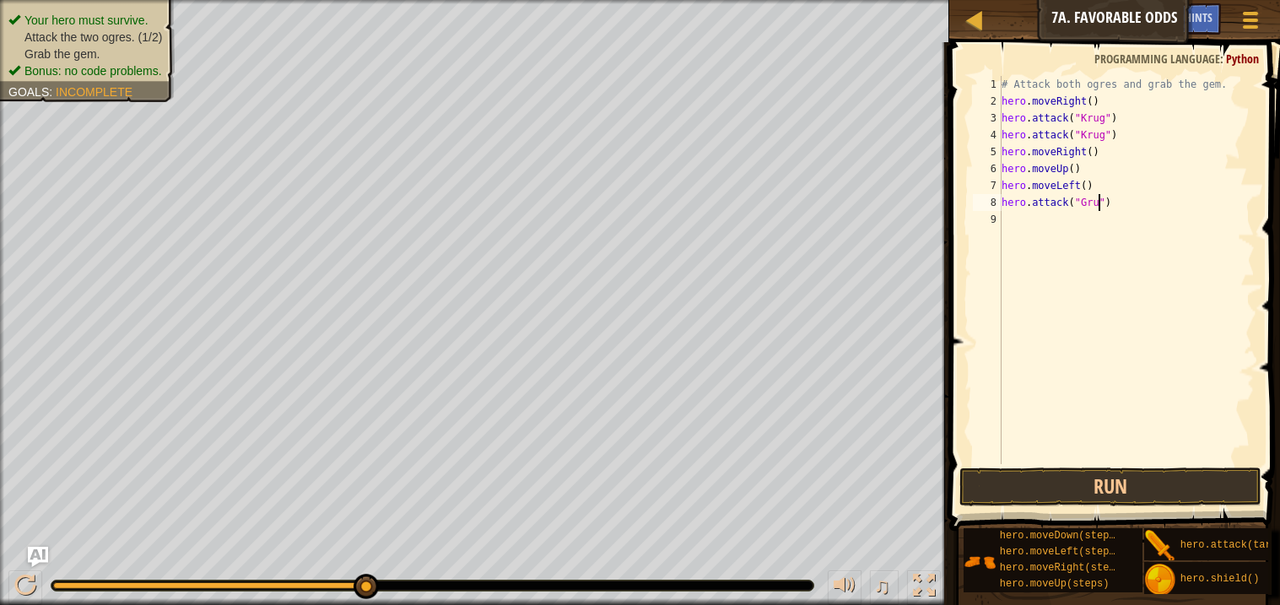
scroll to position [7, 8]
type textarea "hero.attack("Grump")"
click at [1034, 222] on div "# Attack both ogres and grab the gem. hero . moveRight ( ) hero . attack ( "[PE…" at bounding box center [1126, 287] width 256 height 422
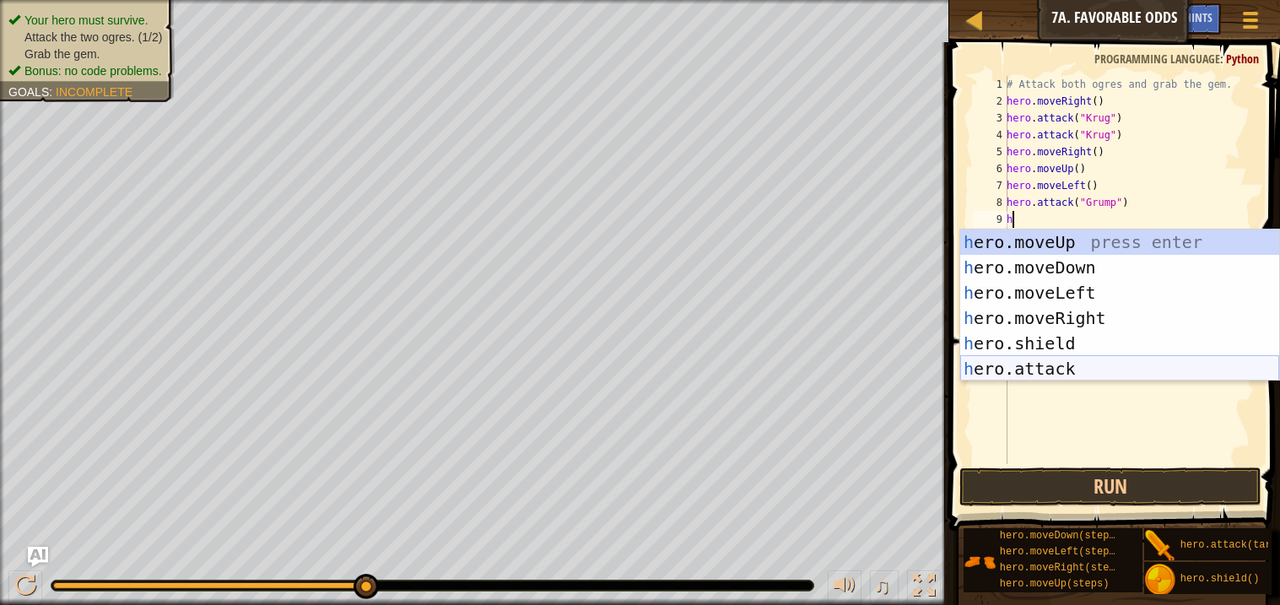
click at [1041, 361] on div "h ero.moveUp press enter h ero.moveDown press enter h ero.moveLeft press enter …" at bounding box center [1119, 330] width 319 height 202
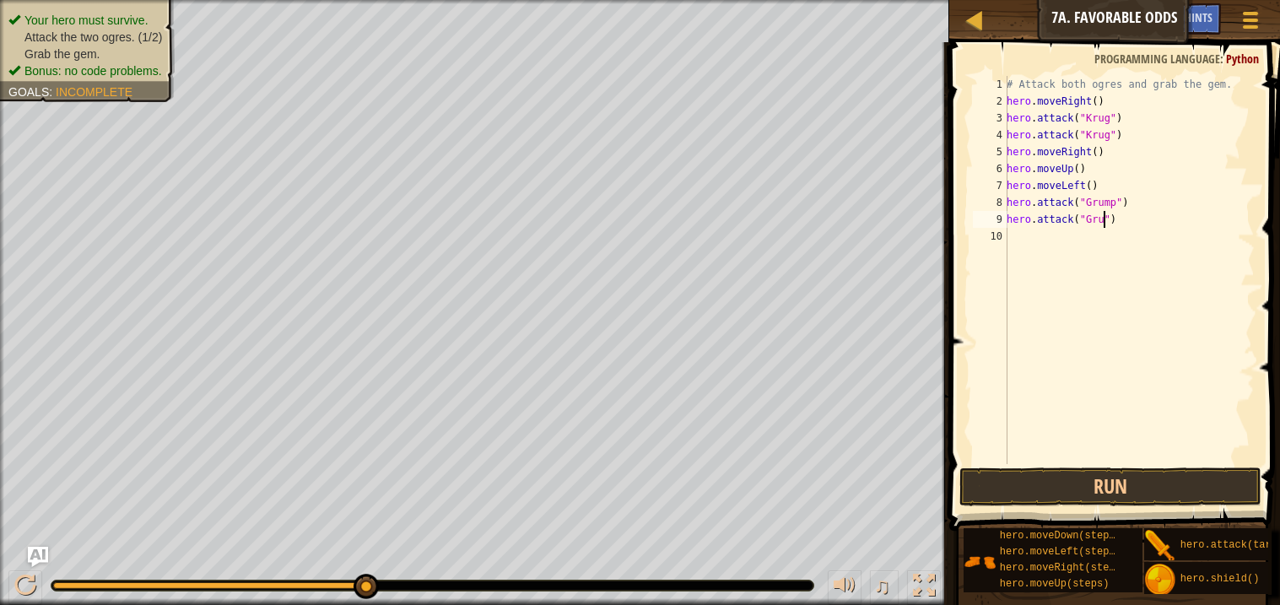
scroll to position [7, 8]
type textarea "hero.attack("Grump")"
click at [1167, 483] on button "Run" at bounding box center [1109, 486] width 301 height 39
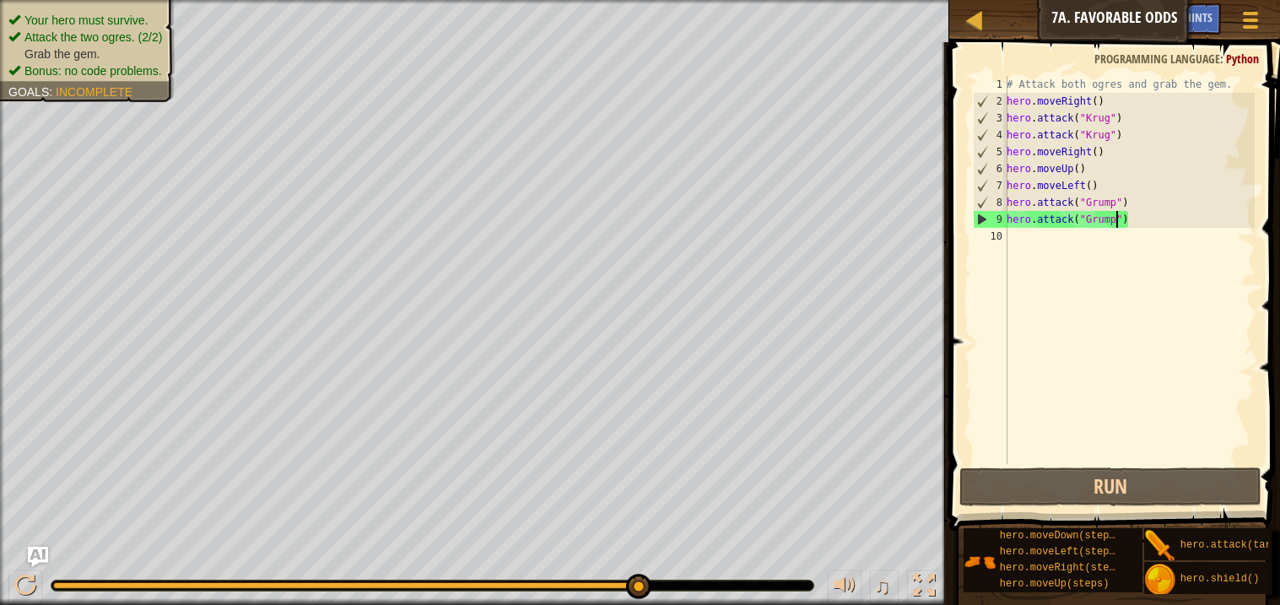
click at [1028, 241] on div "# Attack both ogres and grab the gem. hero . moveRight ( ) hero . attack ( "[PE…" at bounding box center [1128, 287] width 251 height 422
click at [991, 220] on div "9" at bounding box center [990, 219] width 34 height 17
type textarea "hero.attack("Grump")"
click at [1022, 239] on div "# Attack both ogres and grab the gem. hero . moveRight ( ) hero . attack ( "[PE…" at bounding box center [1128, 287] width 251 height 422
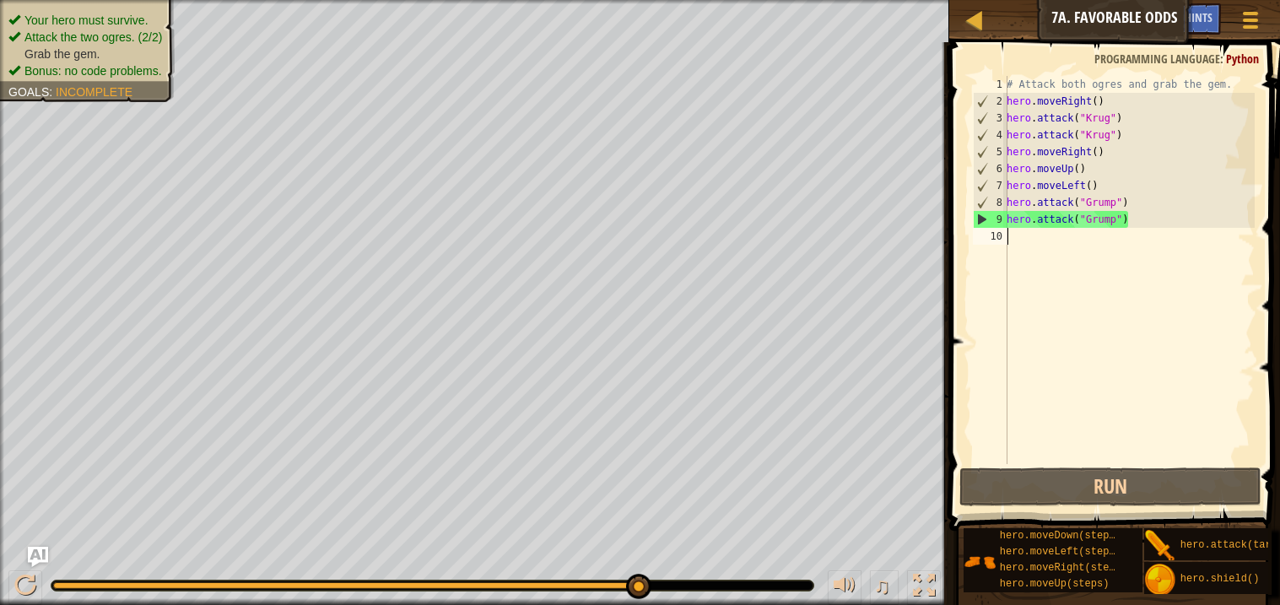
type textarea "h"
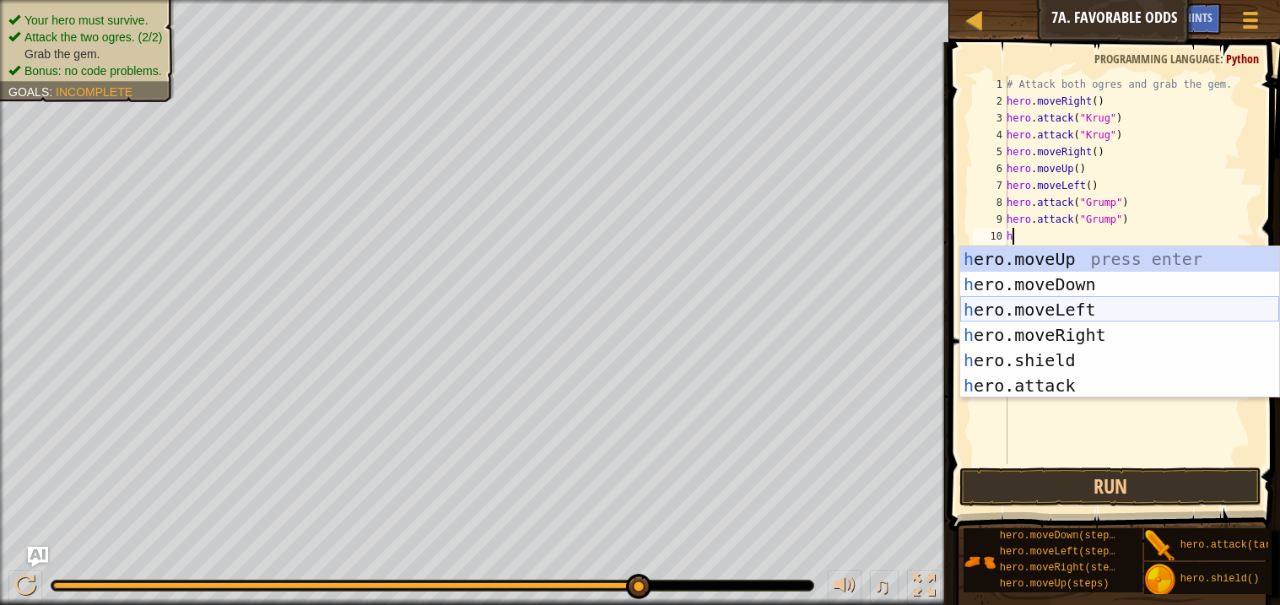
click at [1071, 309] on div "h ero.moveUp press enter h ero.moveDown press enter h ero.moveLeft press enter …" at bounding box center [1119, 347] width 319 height 202
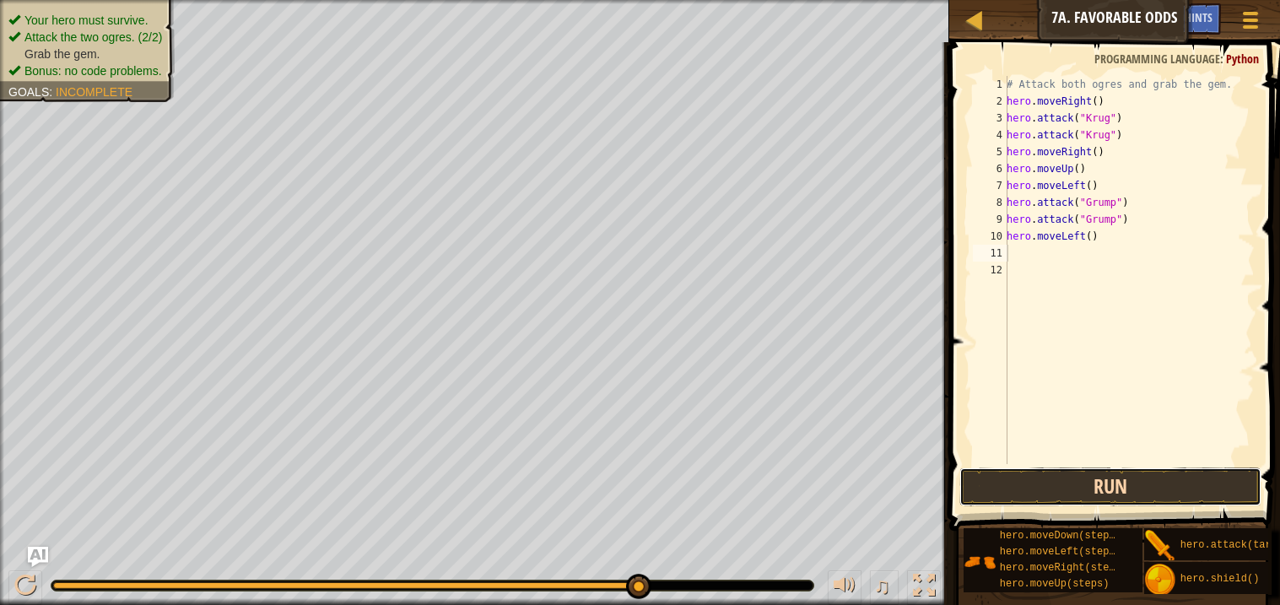
click at [1067, 485] on button "Run" at bounding box center [1109, 486] width 301 height 39
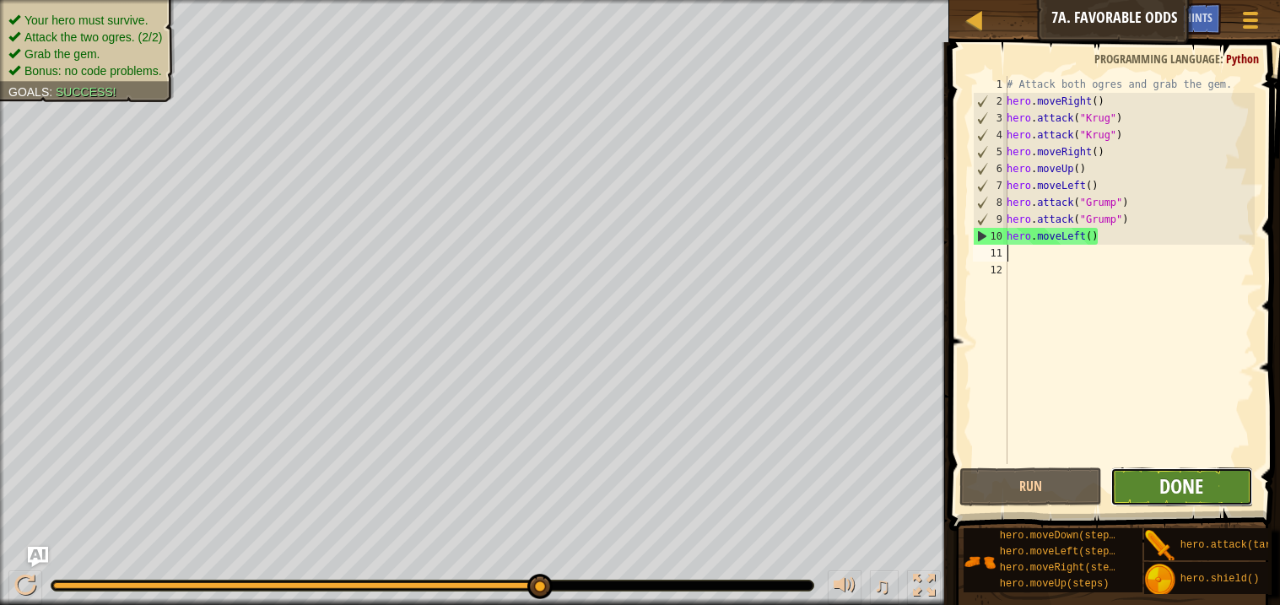
click at [1187, 473] on span "Done" at bounding box center [1181, 485] width 44 height 27
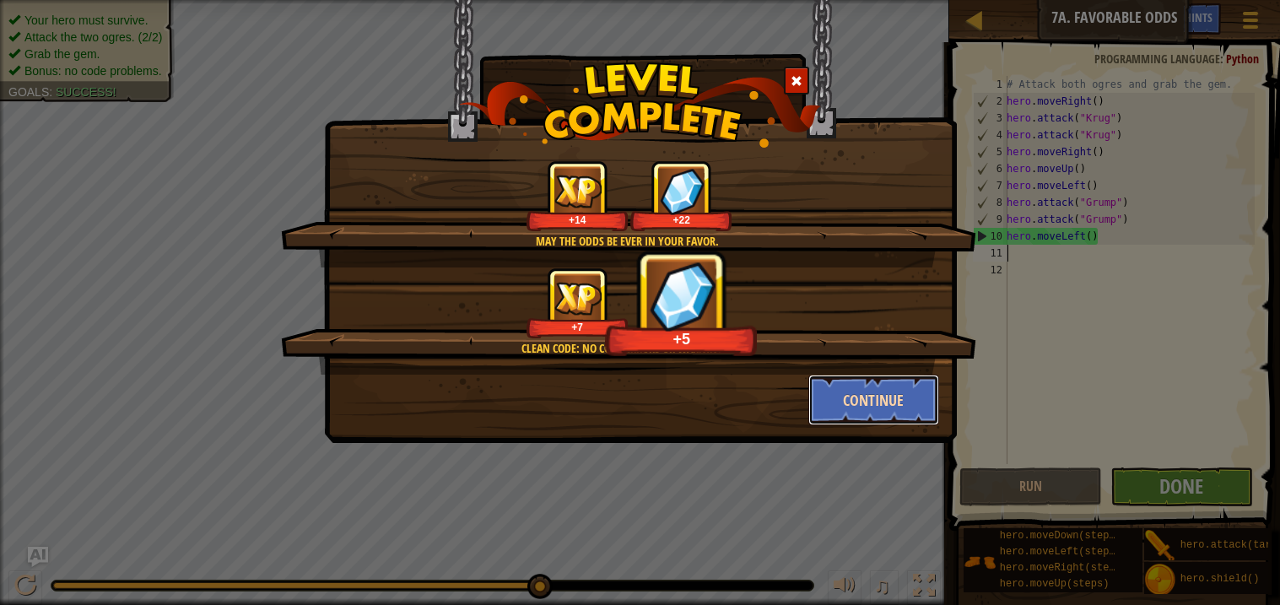
click at [876, 397] on button "Continue" at bounding box center [873, 400] width 131 height 51
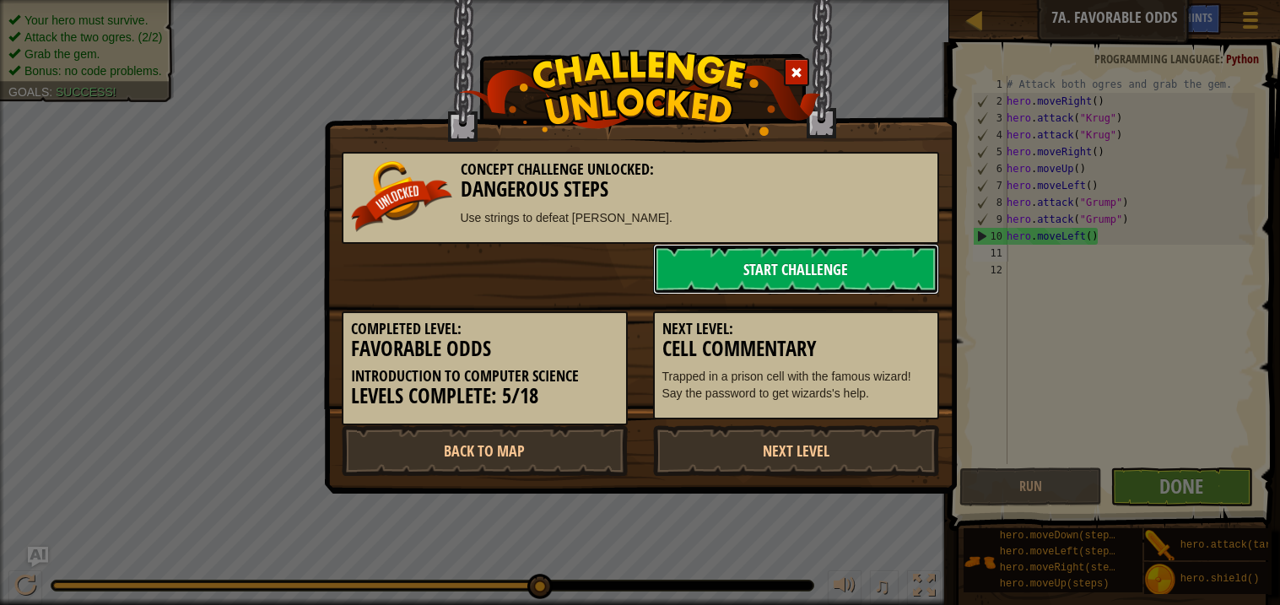
click at [840, 268] on link "Start Challenge" at bounding box center [796, 269] width 286 height 51
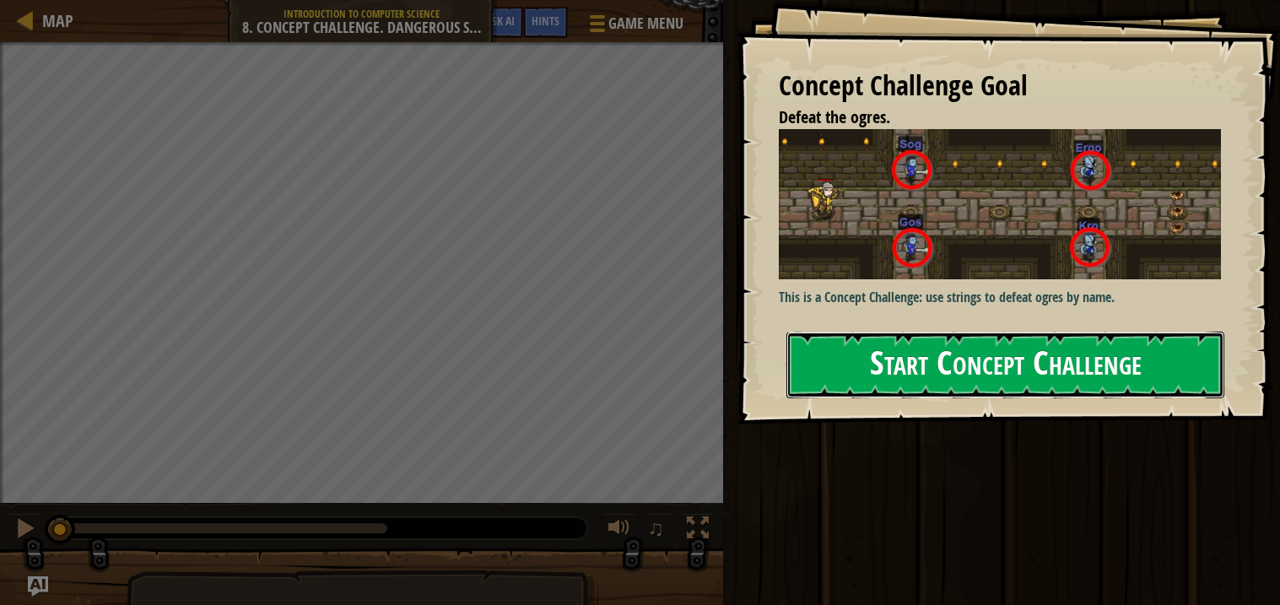
click at [882, 362] on button "Start Concept Challenge" at bounding box center [1005, 365] width 438 height 67
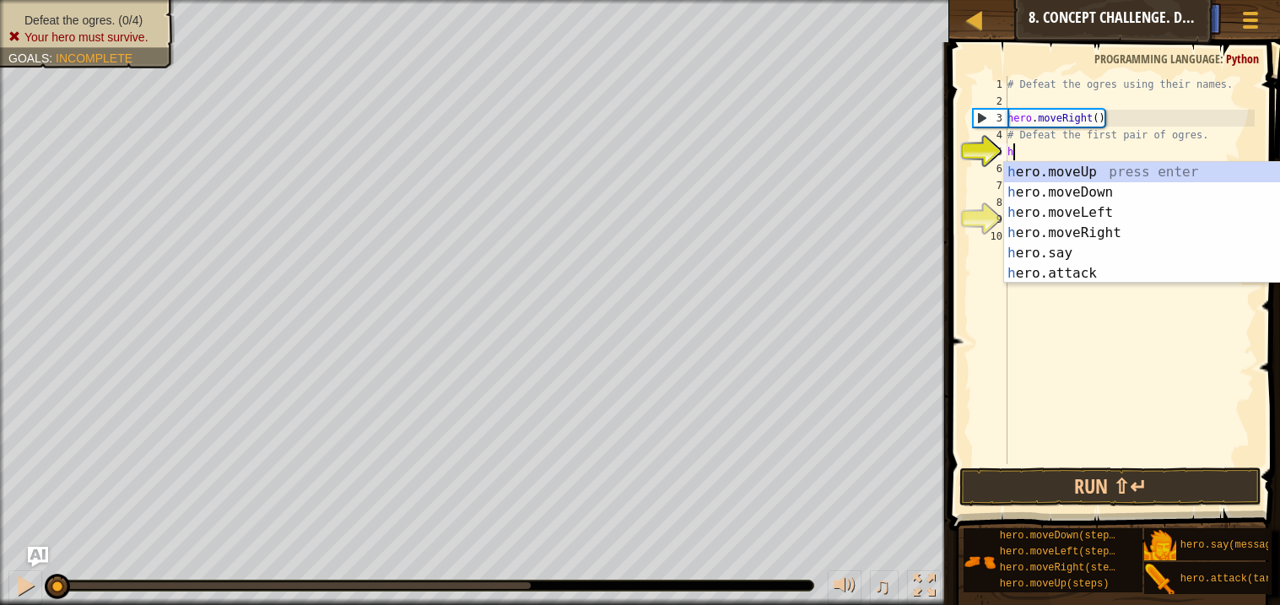
scroll to position [7, 0]
click at [1058, 276] on div "h ero.moveUp press enter h ero.moveDown press enter h ero.moveLeft press enter …" at bounding box center [1163, 243] width 319 height 162
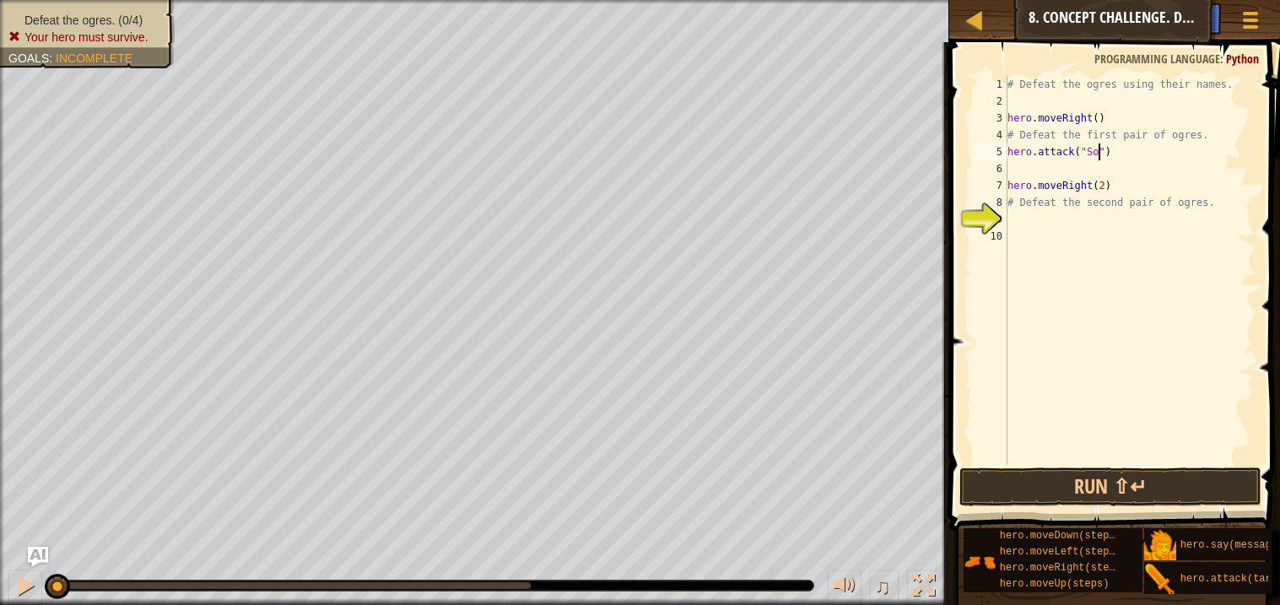
type textarea "hero.attack("Sog")"
click at [1047, 164] on div "# Defeat the ogres using their names. hero . moveRight ( ) # Defeat the first p…" at bounding box center [1129, 287] width 251 height 422
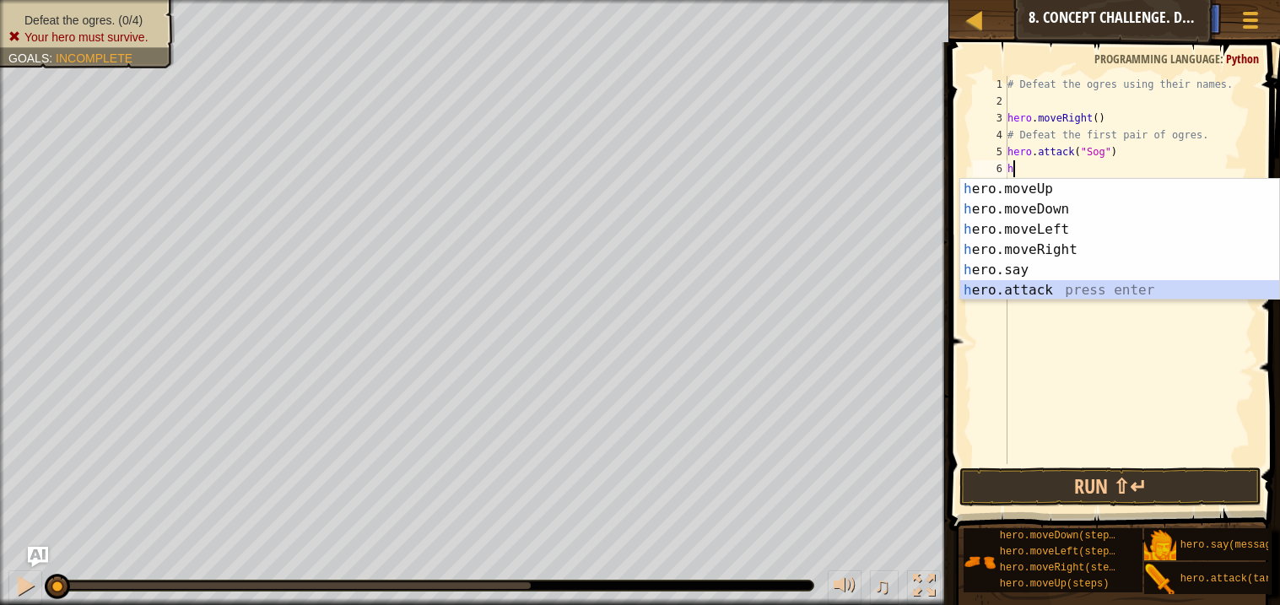
click at [1046, 290] on div "h ero.moveUp press enter h ero.moveDown press enter h ero.moveLeft press enter …" at bounding box center [1119, 260] width 319 height 162
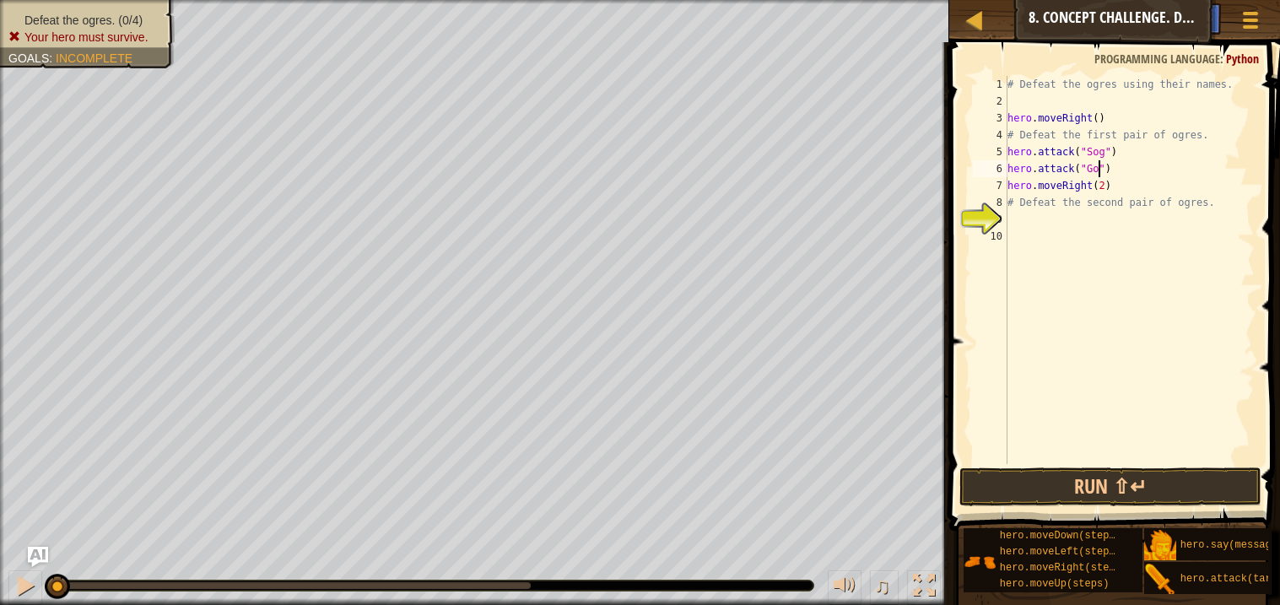
type textarea "hero.attack("Gos")"
click at [1102, 215] on div "# Defeat the ogres using their names. hero . moveRight ( ) # Defeat the first p…" at bounding box center [1129, 287] width 251 height 422
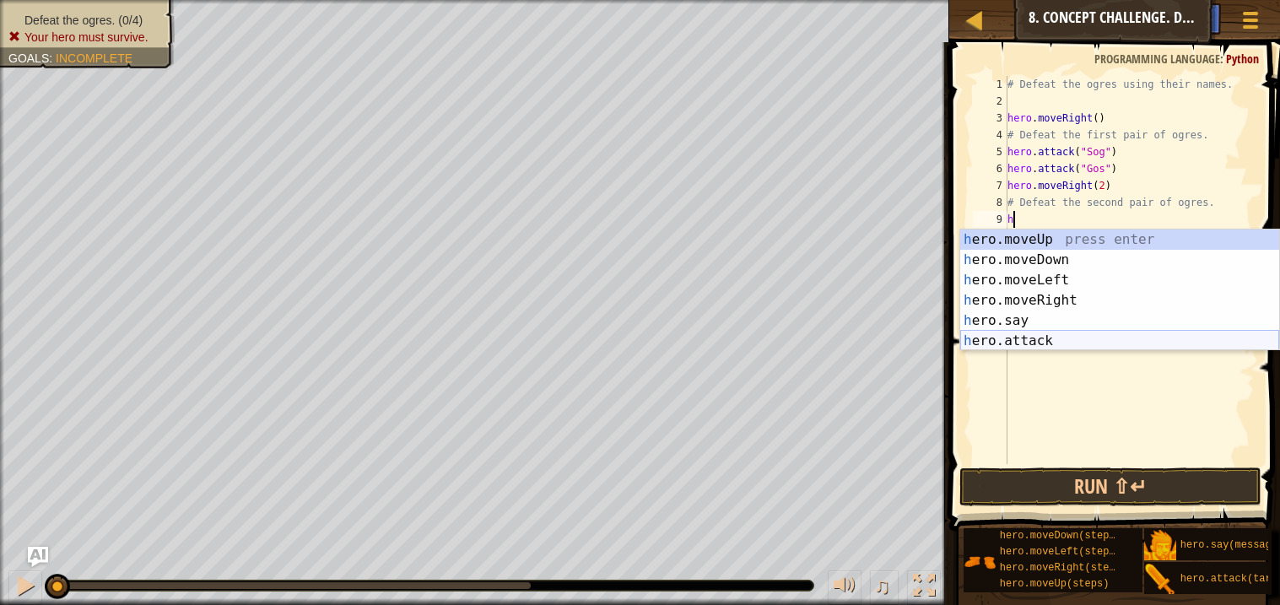
click at [1027, 343] on div "h ero.moveUp press enter h ero.moveDown press enter h ero.moveLeft press enter …" at bounding box center [1119, 310] width 319 height 162
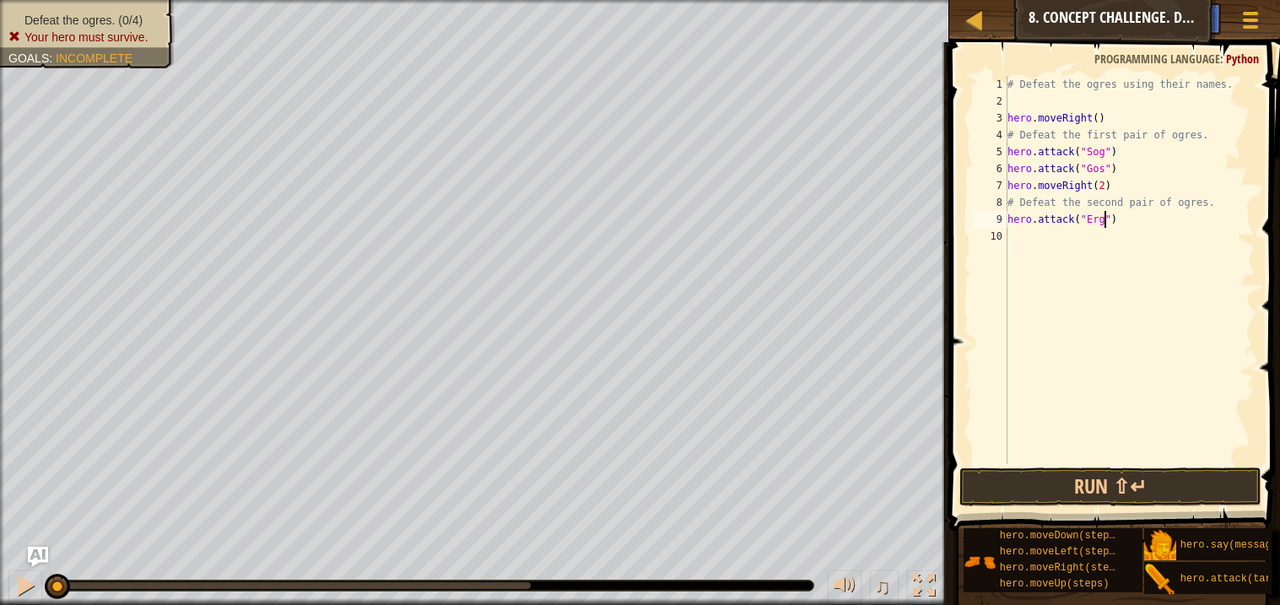
scroll to position [7, 8]
type textarea "hero.attack("Ergo")"
click at [1032, 234] on div "# Defeat the ogres using their names. hero . moveRight ( ) # Defeat the first p…" at bounding box center [1129, 287] width 251 height 422
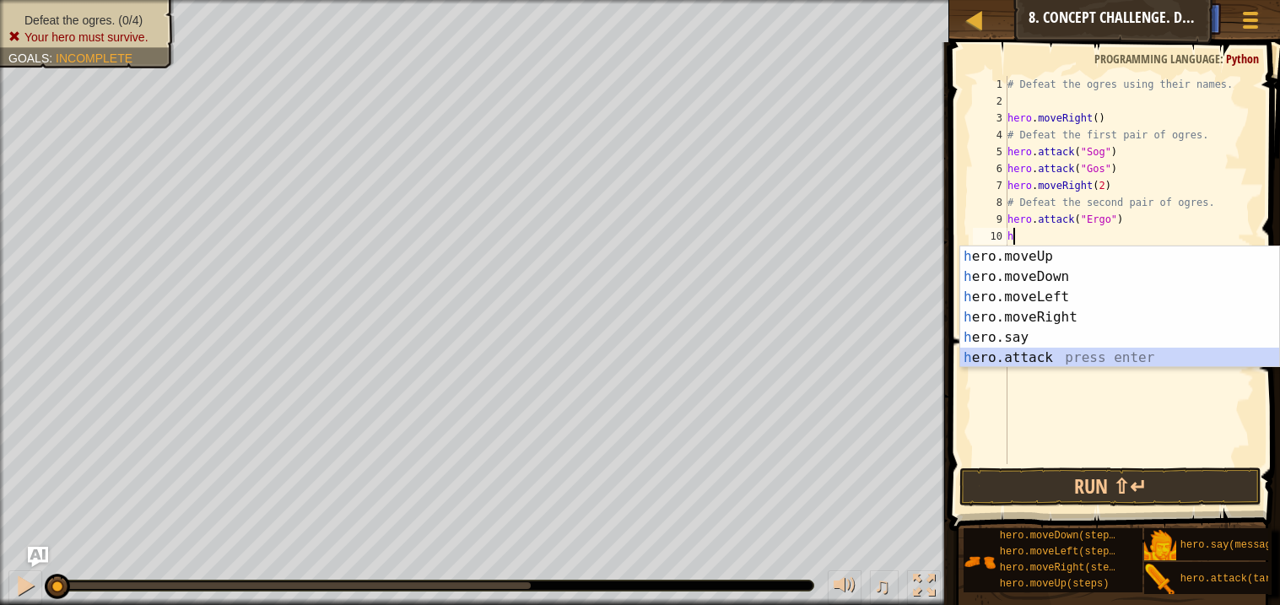
click at [1025, 363] on div "h ero.moveUp press enter h ero.moveDown press enter h ero.moveLeft press enter …" at bounding box center [1119, 327] width 319 height 162
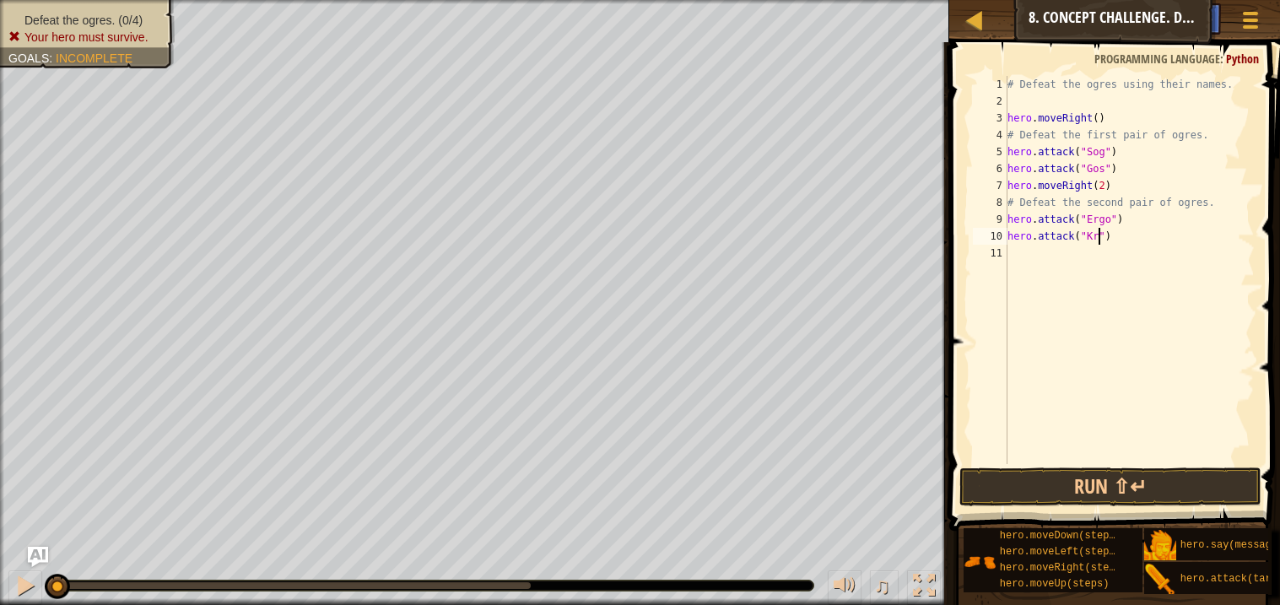
scroll to position [7, 8]
click at [1054, 492] on button "Run ⇧↵" at bounding box center [1109, 486] width 301 height 39
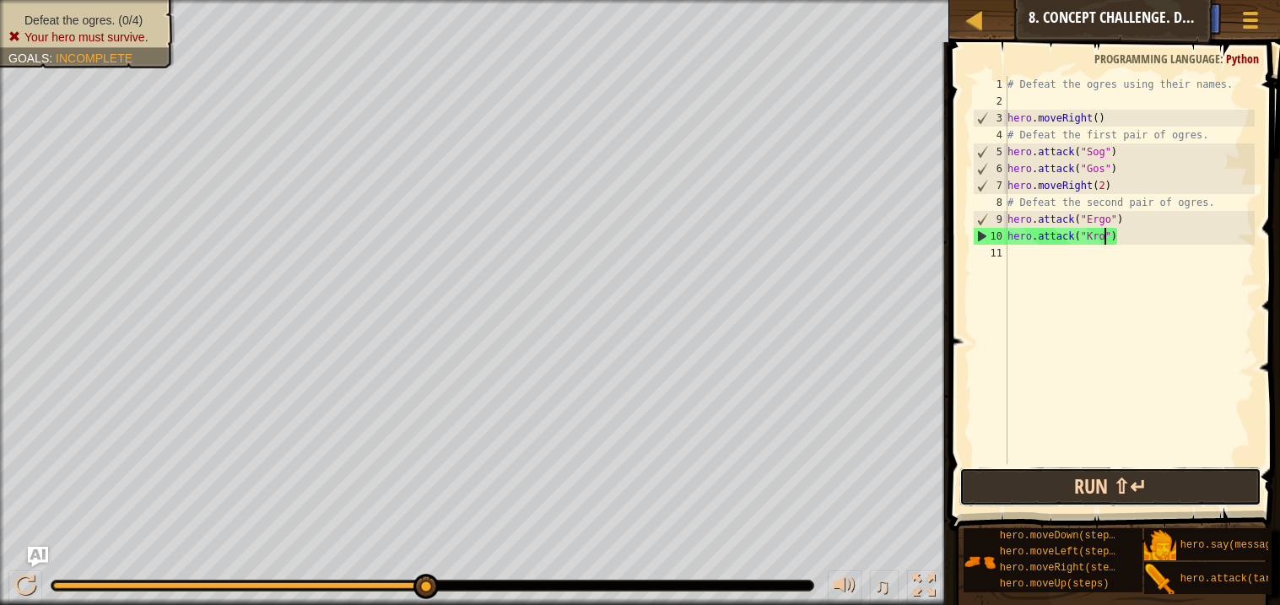
click at [1086, 491] on button "Run ⇧↵" at bounding box center [1109, 486] width 301 height 39
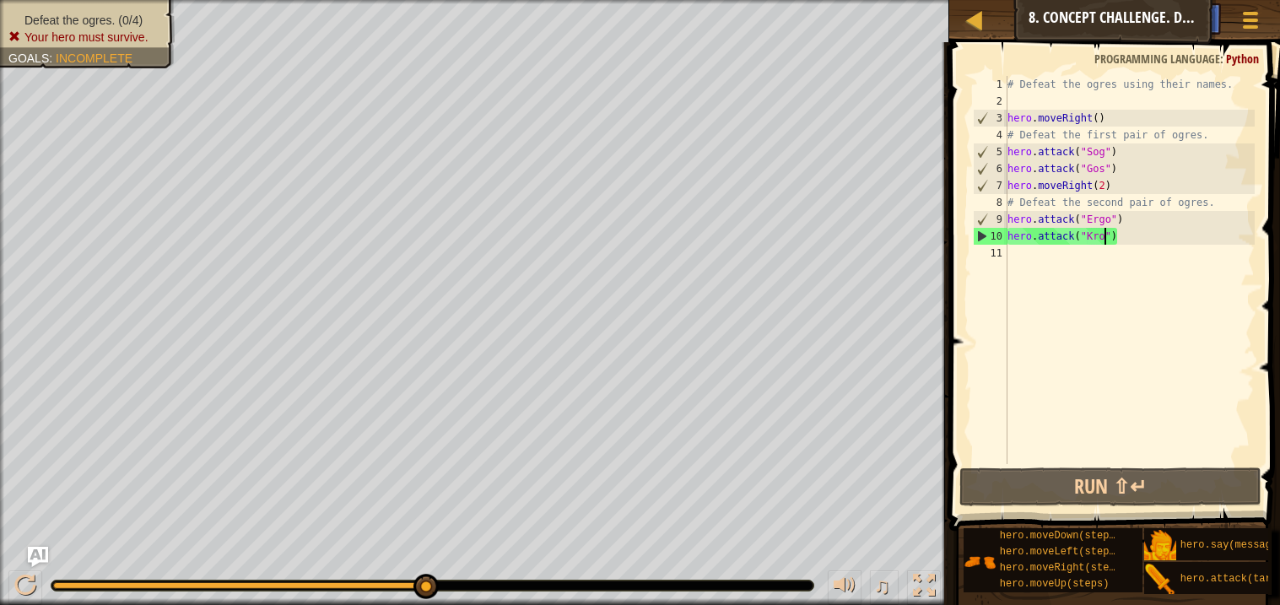
click at [1120, 186] on div "# Defeat the ogres using their names. hero . moveRight ( ) # Defeat the first p…" at bounding box center [1129, 287] width 251 height 422
click at [1103, 181] on div "# Defeat the ogres using their names. hero . moveRight ( ) # Defeat the first p…" at bounding box center [1129, 287] width 251 height 422
click at [1100, 116] on div "# Defeat the ogres using their names. hero . moveRight ( ) # Defeat the first p…" at bounding box center [1129, 287] width 251 height 422
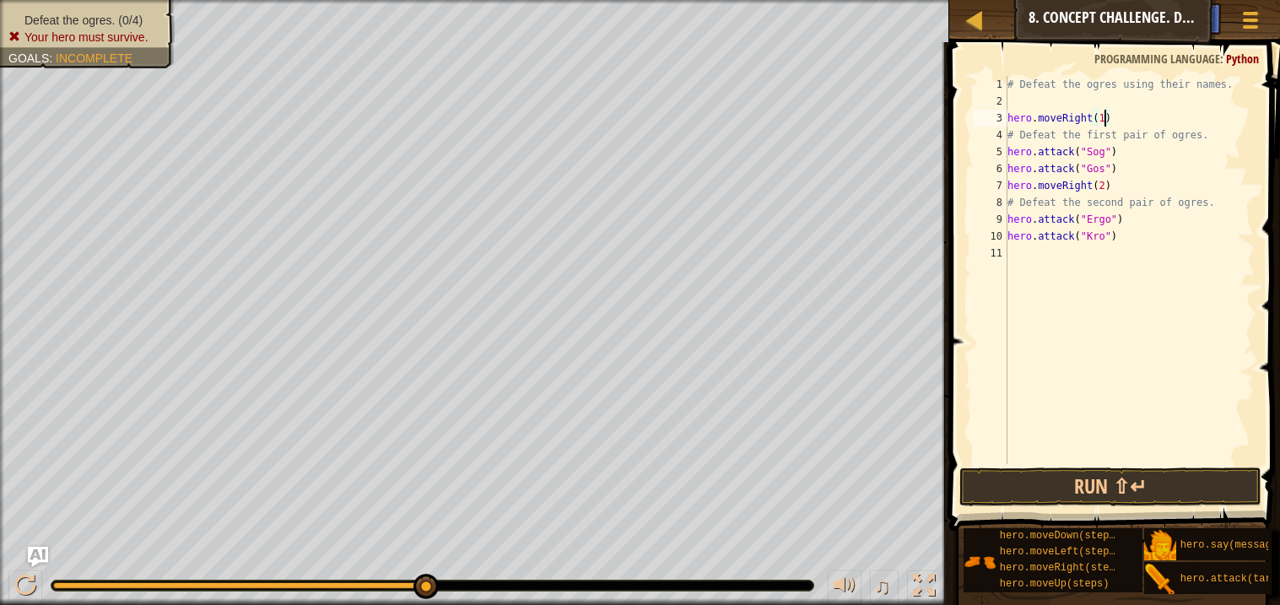
click at [1104, 189] on div "# Defeat the ogres using their names. hero . moveRight ( 1 ) # Defeat the first…" at bounding box center [1129, 287] width 251 height 422
type textarea "hero.moveRight()"
click at [1145, 482] on button "Run ⇧↵" at bounding box center [1109, 486] width 301 height 39
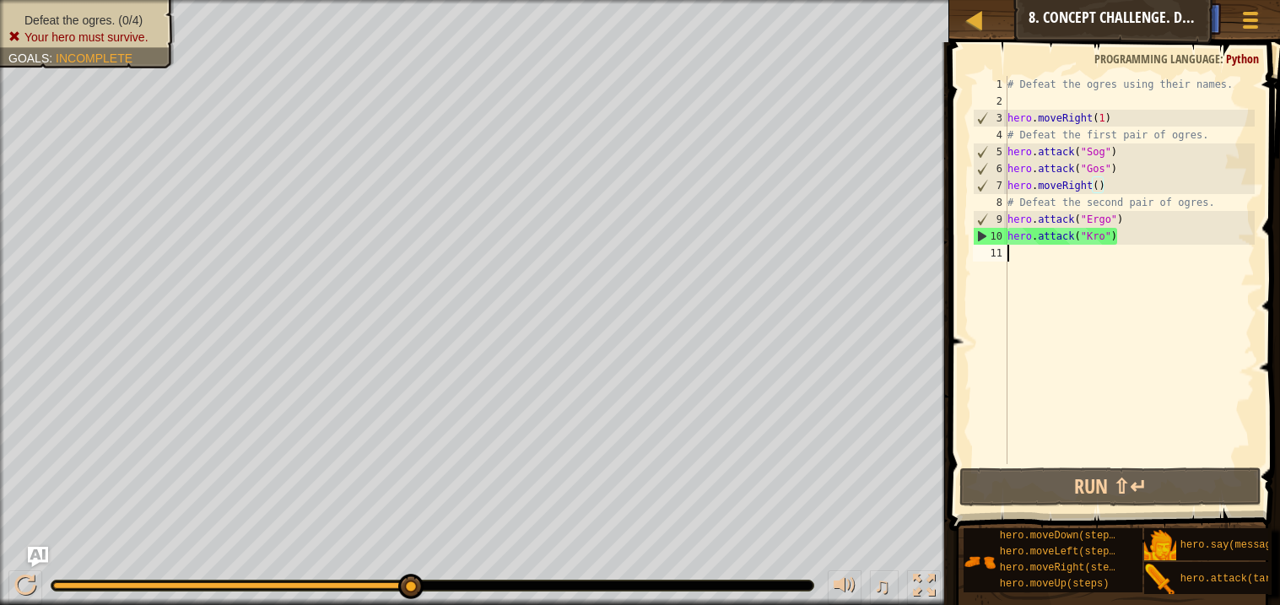
click at [1132, 272] on div "# Defeat the ogres using their names. hero . moveRight ( 1 ) # Defeat the first…" at bounding box center [1129, 287] width 251 height 422
click at [1103, 116] on div "# Defeat the ogres using their names. hero . moveRight ( 1 ) # Defeat the first…" at bounding box center [1129, 287] width 251 height 422
type textarea "hero.moveRight()"
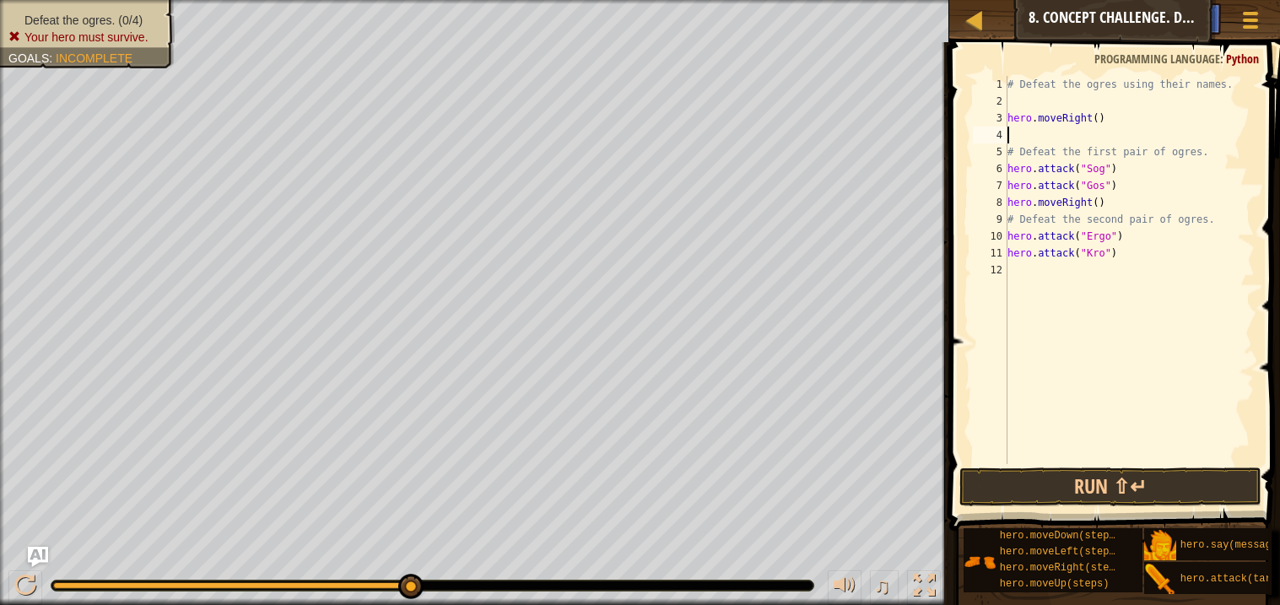
type textarea "hero.moveRight()"
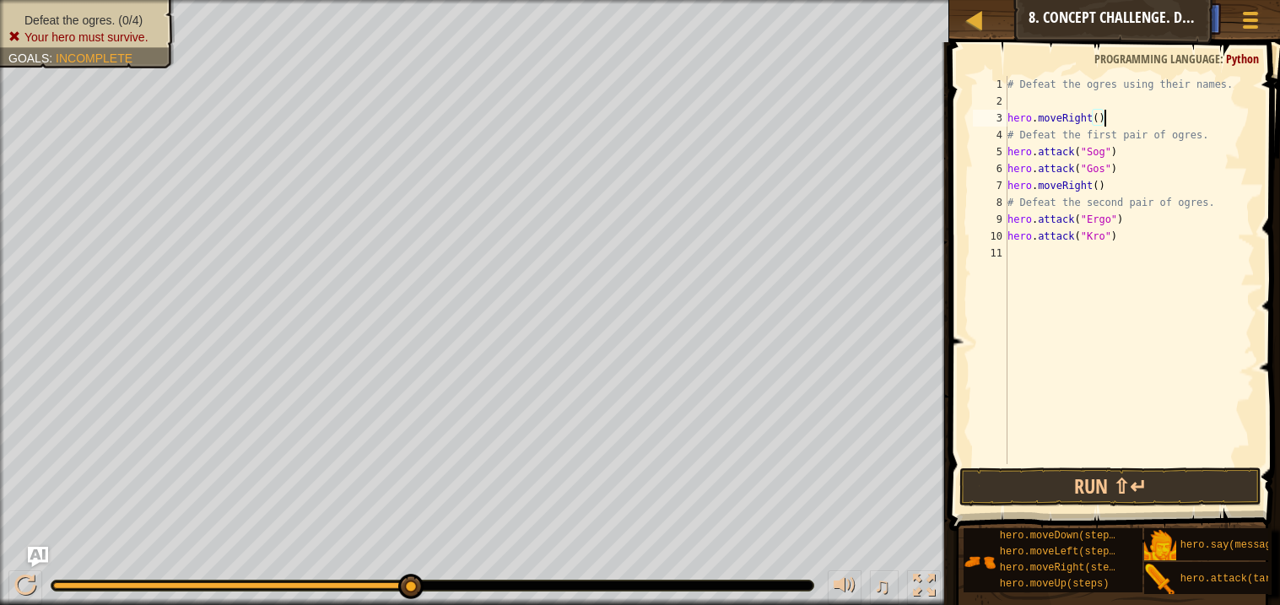
click at [1051, 100] on div "# Defeat the ogres using their names. hero . moveRight ( ) # Defeat the first p…" at bounding box center [1129, 287] width 251 height 422
type textarea "# Defeat the ogres using their names."
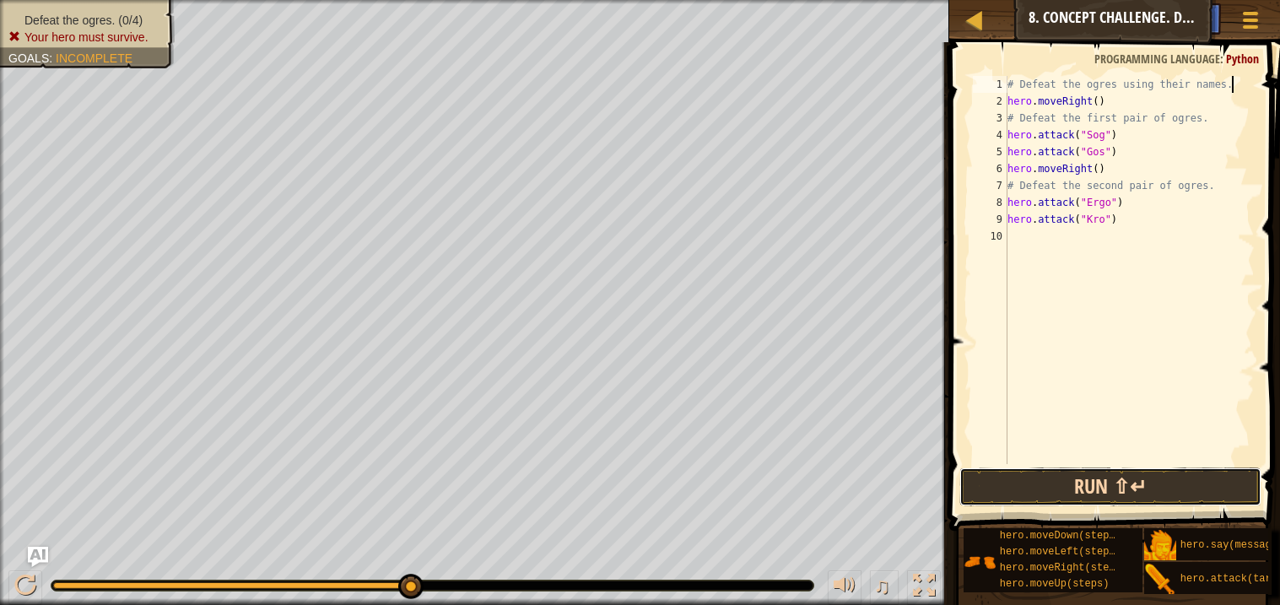
click at [1132, 497] on button "Run ⇧↵" at bounding box center [1109, 486] width 301 height 39
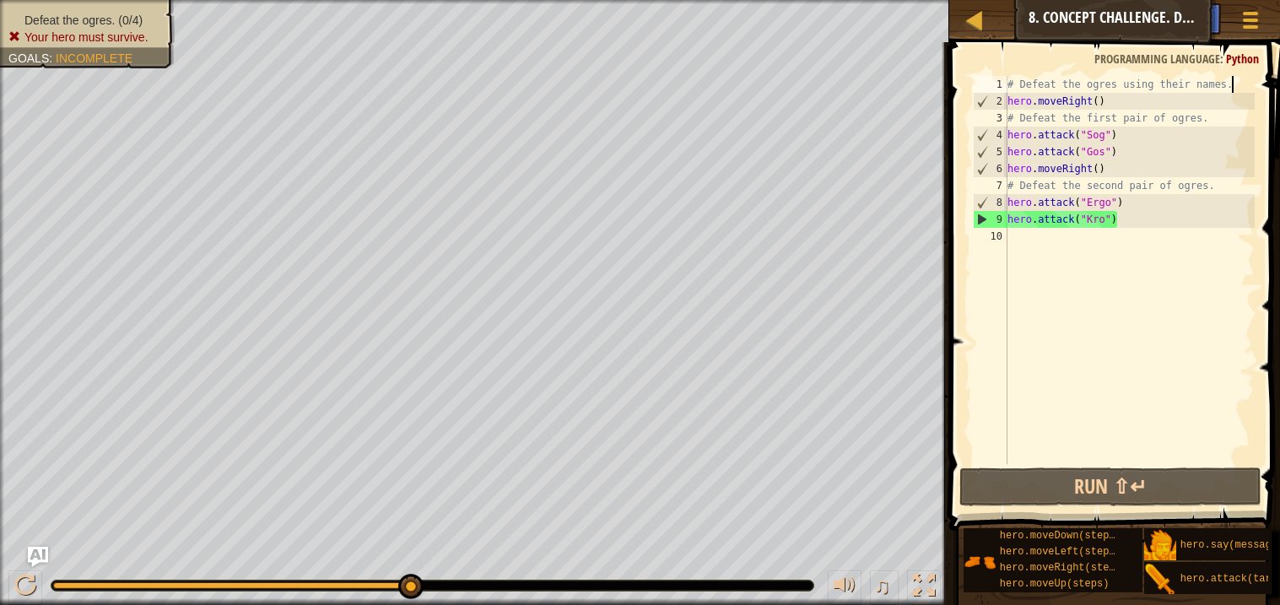
click at [1096, 103] on div "# Defeat the ogres using their names. hero . moveRight ( ) # Defeat the first p…" at bounding box center [1129, 287] width 251 height 422
type textarea "hero.moveRight(1)"
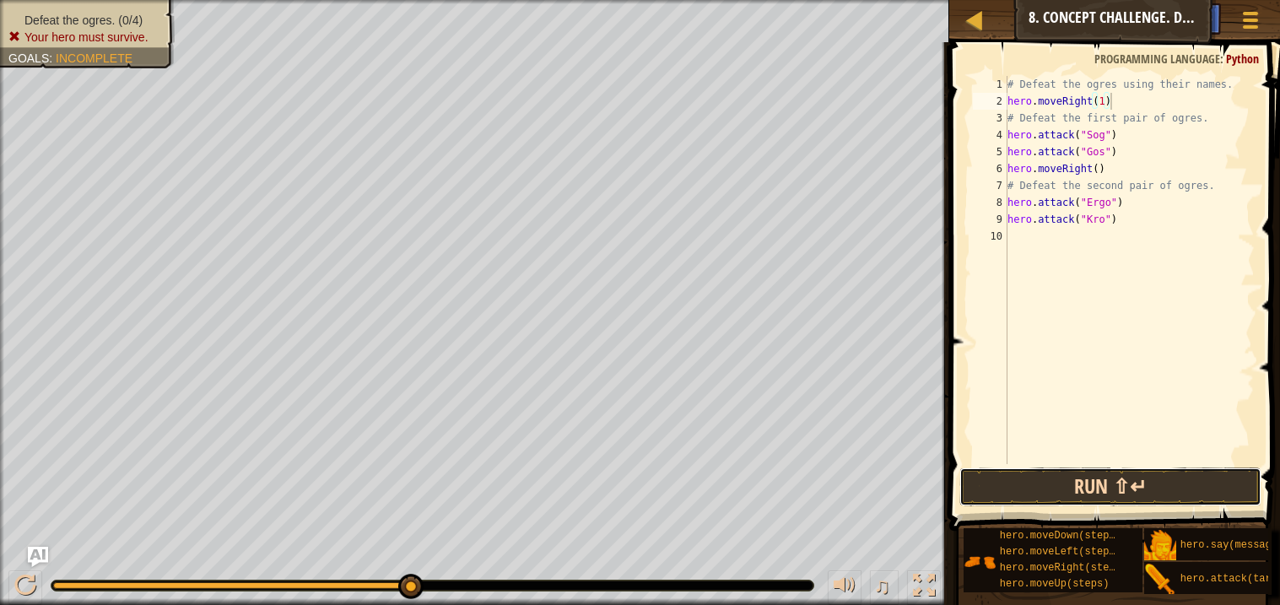
click at [1101, 475] on button "Run ⇧↵" at bounding box center [1109, 486] width 301 height 39
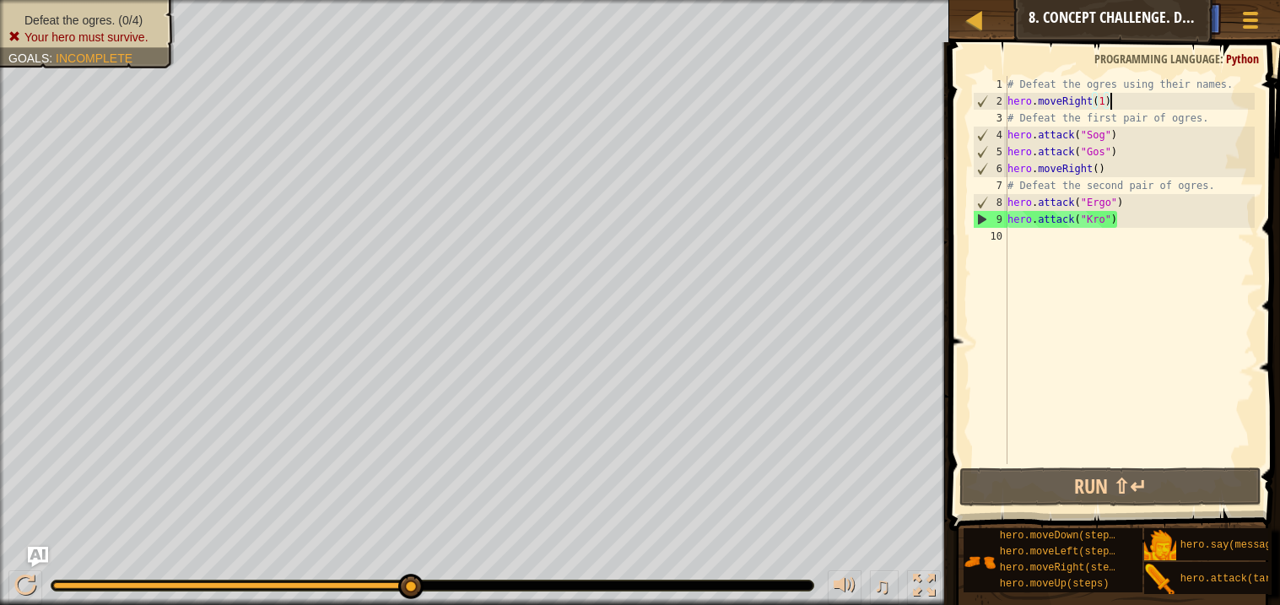
click at [1129, 168] on div "# Defeat the ogres using their names. hero . moveRight ( 1 ) # Defeat the first…" at bounding box center [1129, 287] width 251 height 422
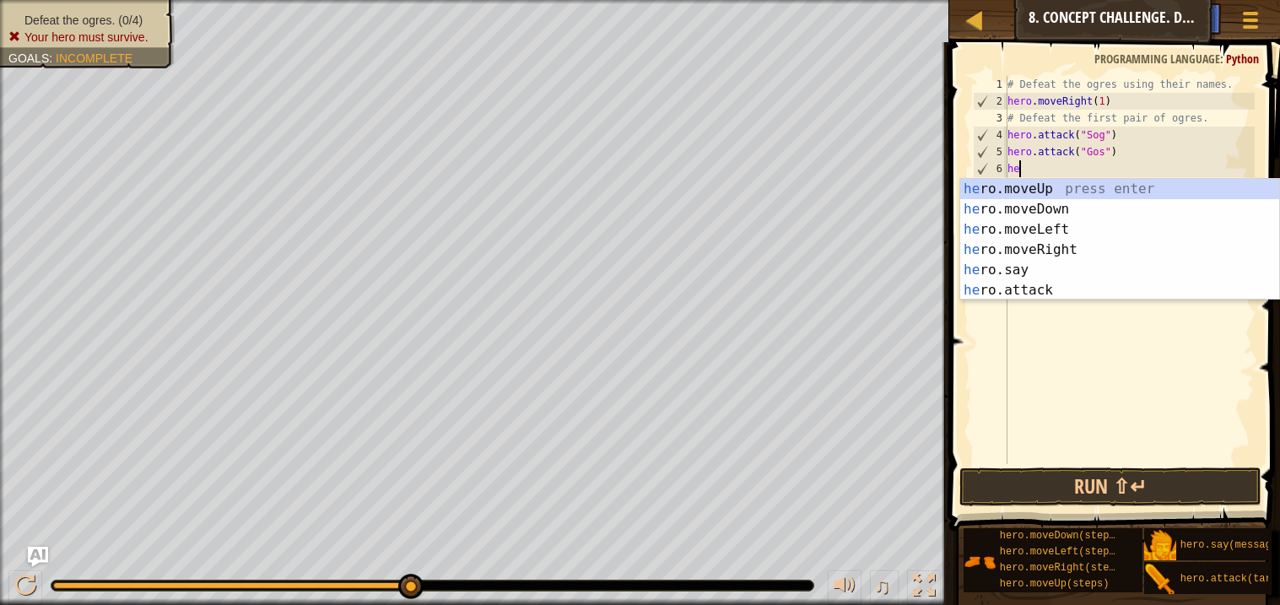
type textarea "h"
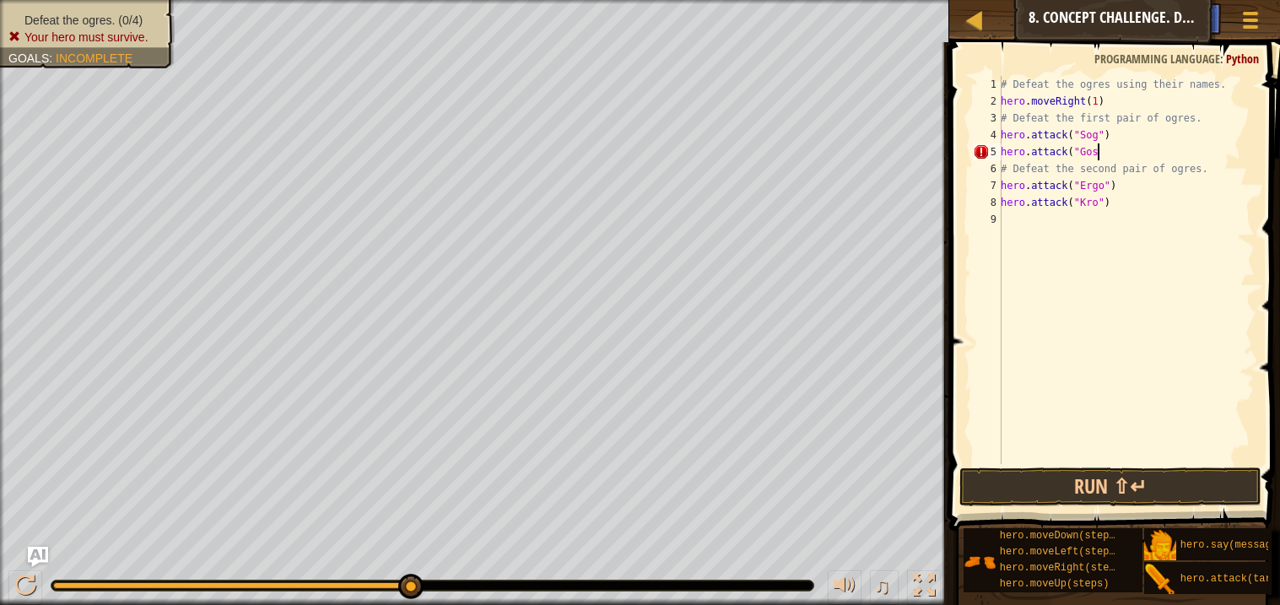
click at [1039, 151] on div "# Defeat the ogres using their names. hero . moveRight ( 1 ) # Defeat the first…" at bounding box center [1125, 287] width 257 height 422
click at [1127, 149] on div "# Defeat the ogres using their names. hero . moveRight ( 1 ) # Defeat the first…" at bounding box center [1125, 287] width 257 height 422
type textarea "hero.attack("Gos")"
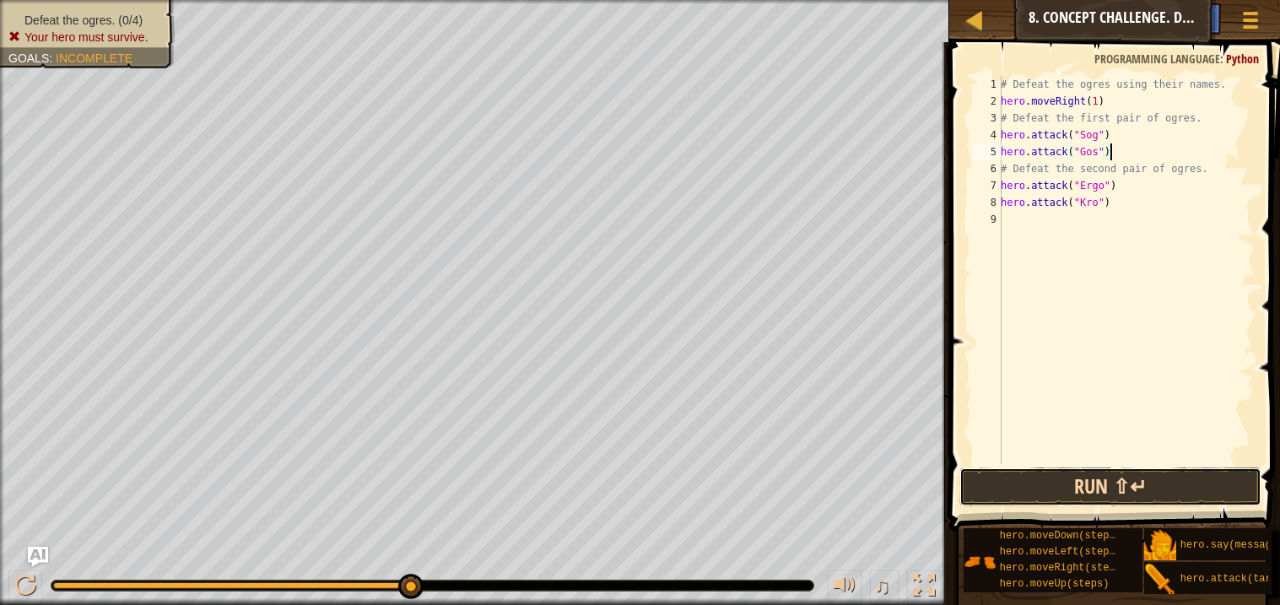
click at [1144, 486] on button "Run ⇧↵" at bounding box center [1109, 486] width 301 height 39
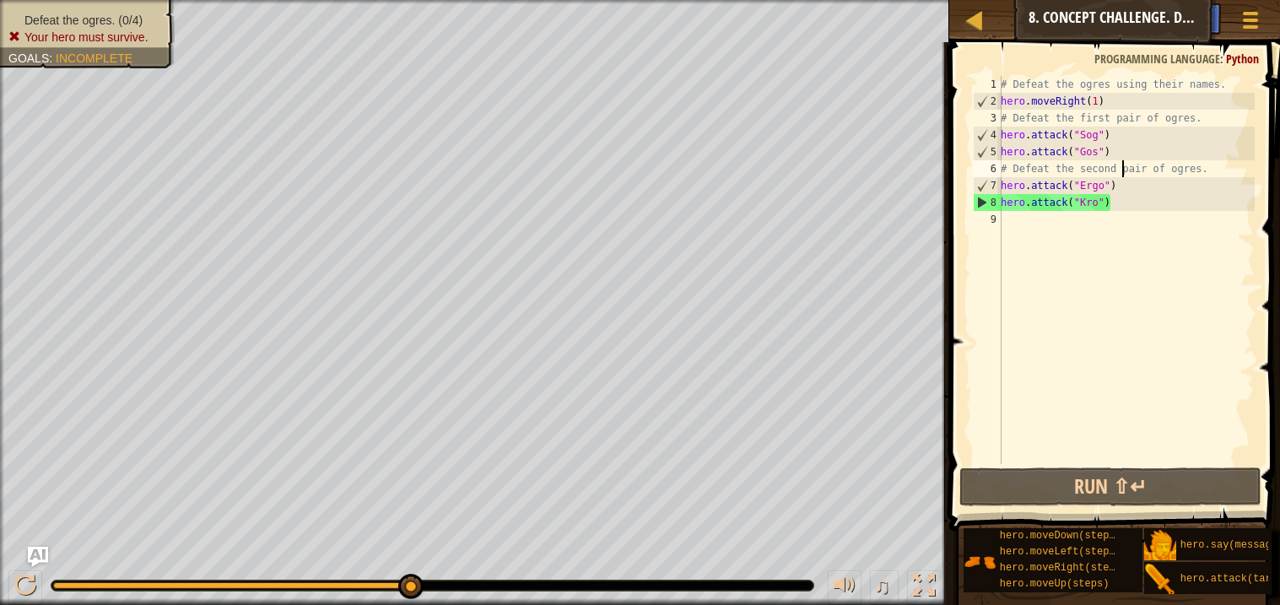
click at [1121, 168] on div "# Defeat the ogres using their names. hero . moveRight ( 1 ) # Defeat the first…" at bounding box center [1125, 287] width 257 height 422
click at [1118, 168] on div "# Defeat the ogres using their names. hero . moveRight ( 1 ) # Defeat the first…" at bounding box center [1125, 287] width 257 height 422
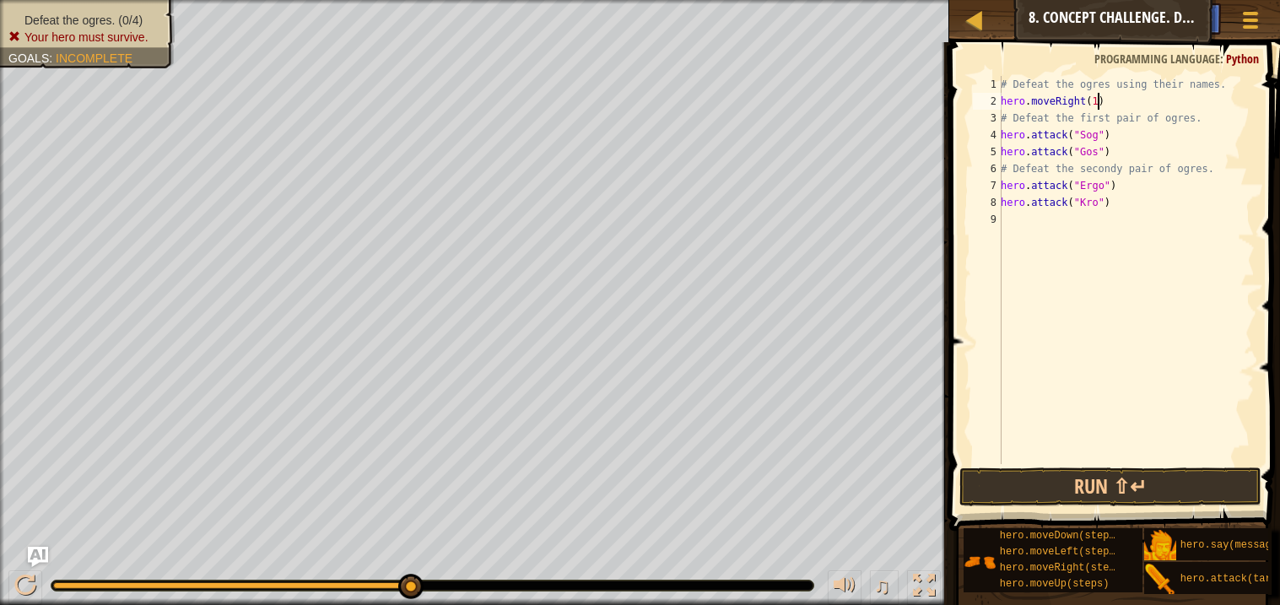
click at [1096, 105] on div "# Defeat the ogres using their names. hero . moveRight ( 1 ) # Defeat the first…" at bounding box center [1125, 287] width 257 height 422
type textarea "hero.moveRight()"
click at [1131, 481] on button "Run ⇧↵" at bounding box center [1109, 486] width 301 height 39
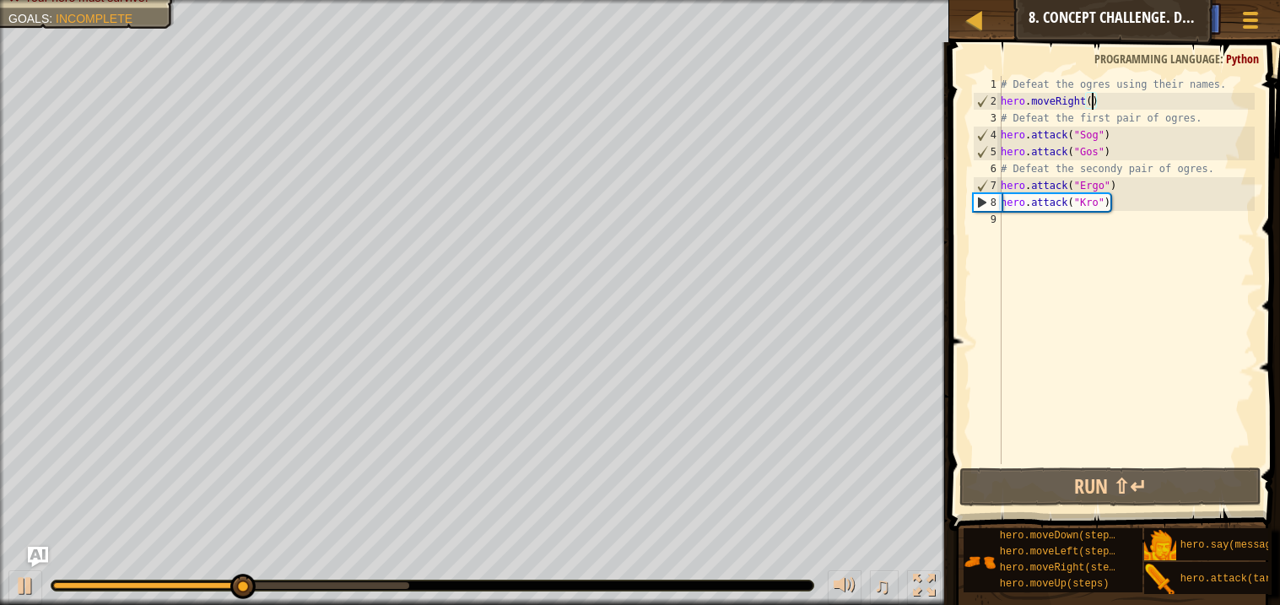
click at [1103, 108] on div "# Defeat the ogres using their names. hero . moveRight ( ) # Defeat the first p…" at bounding box center [1125, 287] width 257 height 422
click at [1068, 217] on div "# Defeat the ogres using their names. hero . moveRight ( ) # Defeat the first p…" at bounding box center [1125, 287] width 257 height 422
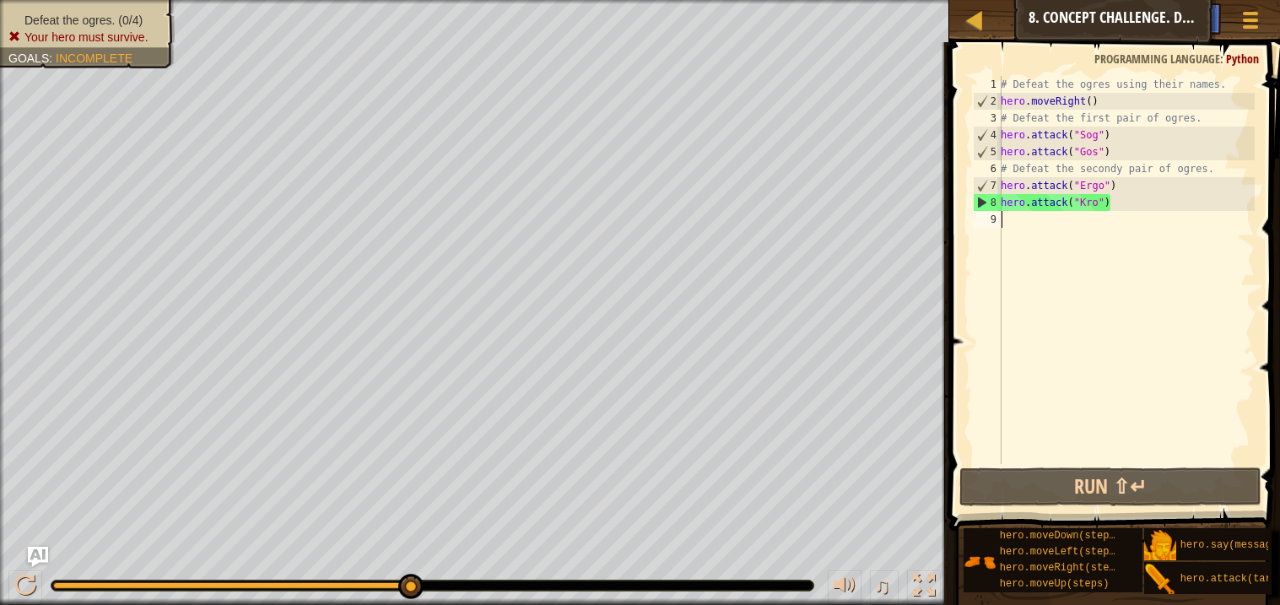
click at [1109, 170] on div "# Defeat the ogres using their names. hero . moveRight ( ) # Defeat the first p…" at bounding box center [1125, 287] width 257 height 422
type textarea "# Defeat the secondy pair of ogres."
click at [1108, 170] on div "# Defeat the ogres using their names. hero . moveRight ( ) # Defeat the first p…" at bounding box center [1125, 287] width 257 height 422
click at [1108, 170] on div "# Defeat the ogres using their names. hero . moveRight ( ) # Defeat the first p…" at bounding box center [1125, 270] width 257 height 388
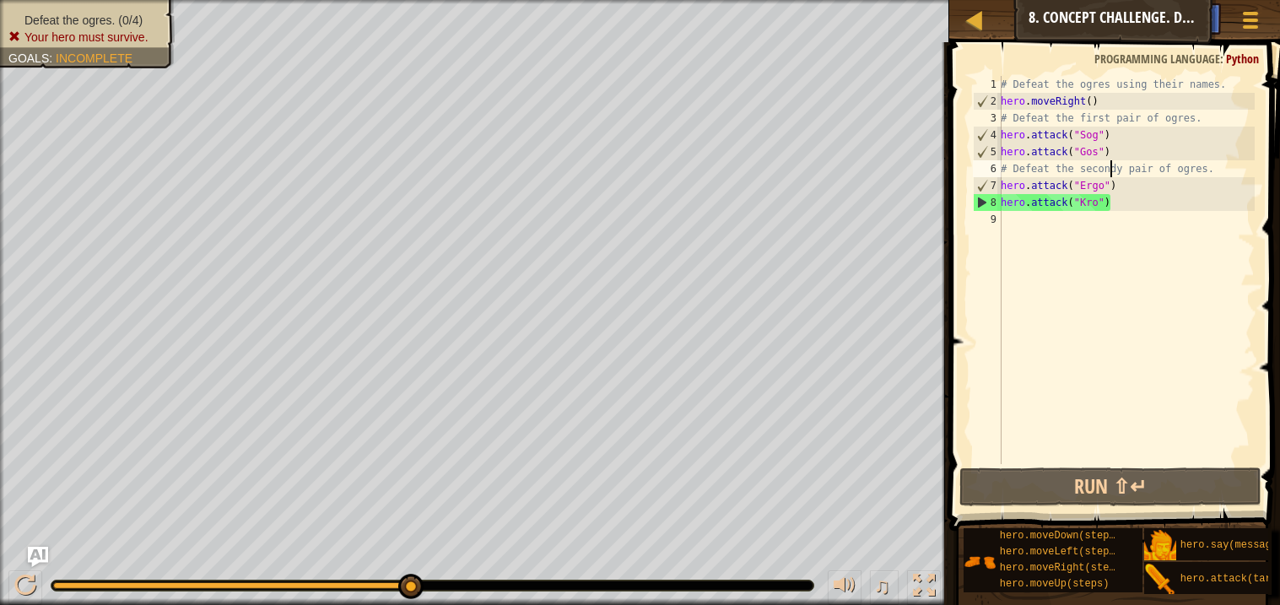
click at [1108, 170] on div "# Defeat the ogres using their names. hero . moveRight ( ) # Defeat the first p…" at bounding box center [1125, 287] width 257 height 422
